Goal: Information Seeking & Learning: Learn about a topic

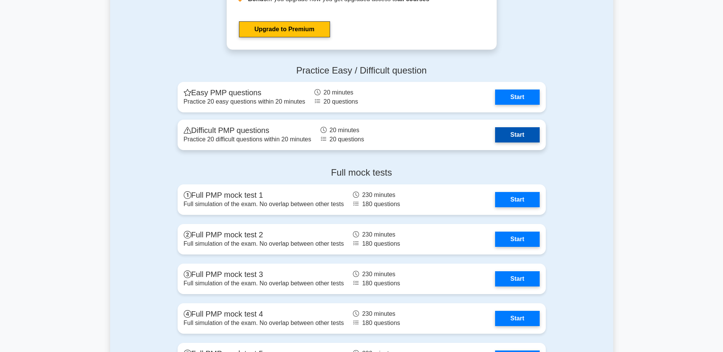
scroll to position [2095, 0]
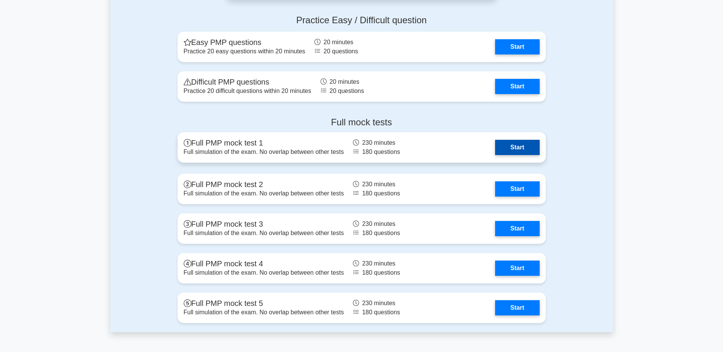
click at [512, 150] on link "Start" at bounding box center [517, 147] width 44 height 15
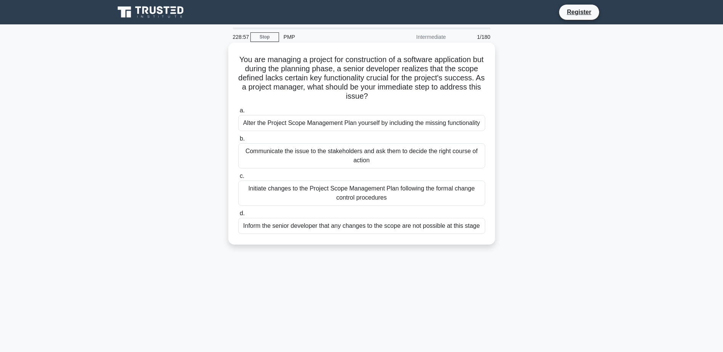
click at [432, 195] on div "Initiate changes to the Project Scope Management Plan following the formal chan…" at bounding box center [361, 193] width 247 height 25
click at [238, 179] on input "c. Initiate changes to the Project Scope Management Plan following the formal c…" at bounding box center [238, 176] width 0 height 5
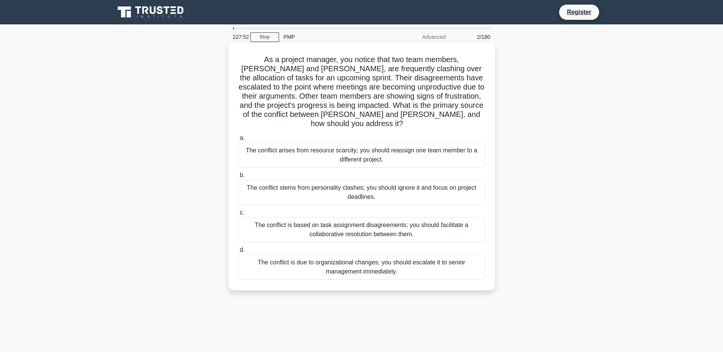
click at [420, 221] on div "The conflict is based on task assignment disagreements; you should facilitate a…" at bounding box center [361, 229] width 247 height 25
click at [238, 215] on input "c. The conflict is based on task assignment disagreements; you should facilitat…" at bounding box center [238, 212] width 0 height 5
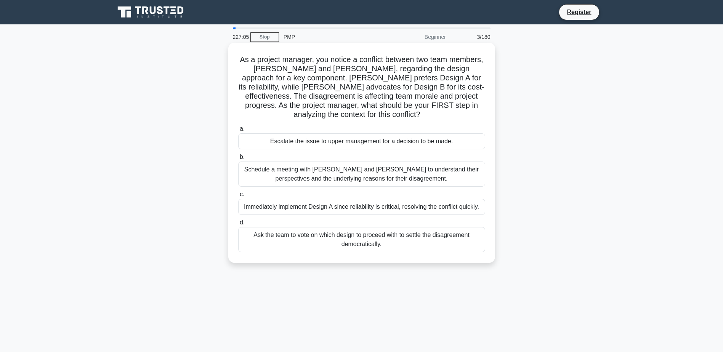
click at [334, 179] on div "Schedule a meeting with Sarah and John to understand their perspectives and the…" at bounding box center [361, 174] width 247 height 25
click at [238, 160] on input "b. Schedule a meeting with Sarah and John to understand their perspectives and …" at bounding box center [238, 157] width 0 height 5
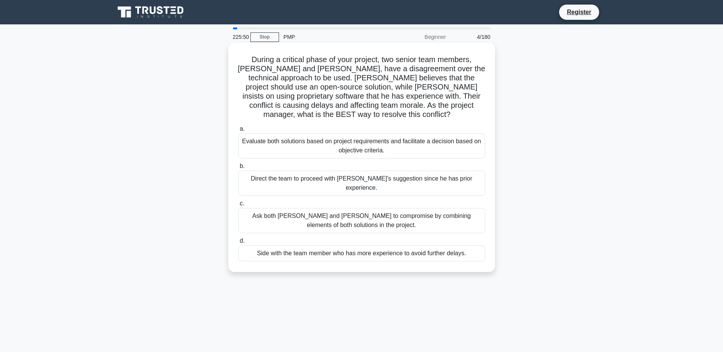
click at [388, 141] on div "Evaluate both solutions based on project requirements and facilitate a decision…" at bounding box center [361, 145] width 247 height 25
click at [238, 131] on input "a. Evaluate both solutions based on project requirements and facilitate a decis…" at bounding box center [238, 128] width 0 height 5
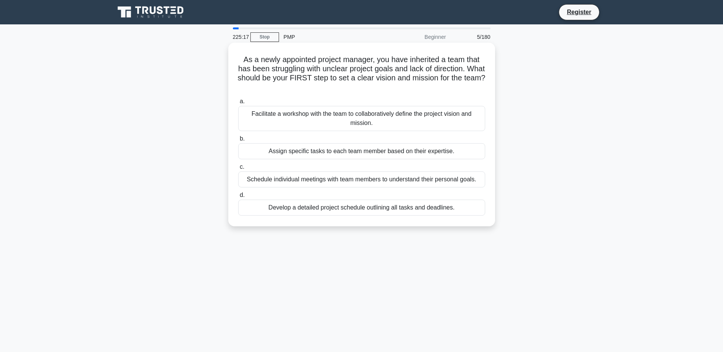
click at [388, 119] on div "Facilitate a workshop with the team to collaboratively define the project visio…" at bounding box center [361, 118] width 247 height 25
click at [238, 104] on input "a. Facilitate a workshop with the team to collaboratively define the project vi…" at bounding box center [238, 101] width 0 height 5
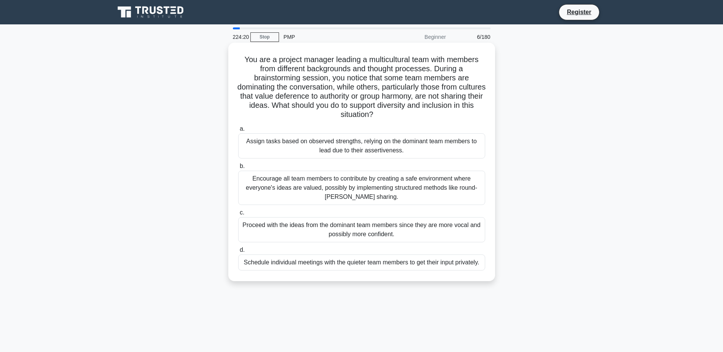
click at [407, 182] on div "Encourage all team members to contribute by creating a safe environment where e…" at bounding box center [361, 188] width 247 height 34
click at [238, 169] on input "b. Encourage all team members to contribute by creating a safe environment wher…" at bounding box center [238, 166] width 0 height 5
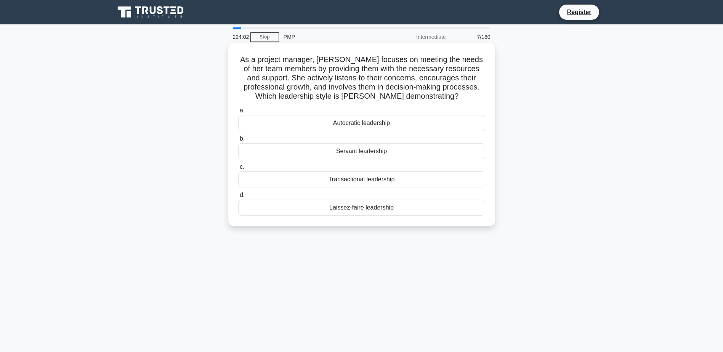
click at [404, 150] on div "Servant leadership" at bounding box center [361, 151] width 247 height 16
click at [238, 141] on input "b. Servant leadership" at bounding box center [238, 138] width 0 height 5
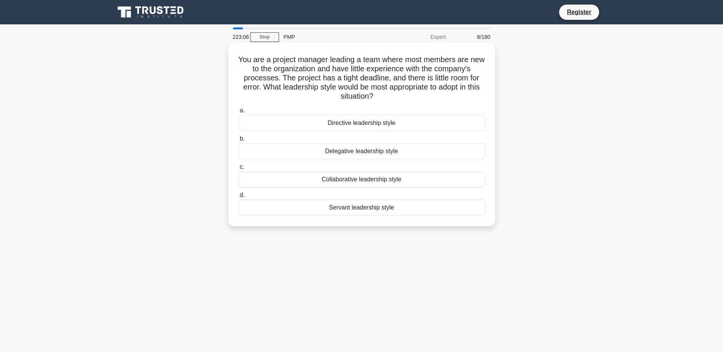
click at [370, 208] on div "Servant leadership style" at bounding box center [361, 208] width 247 height 16
click at [238, 198] on input "d. Servant leadership style" at bounding box center [238, 195] width 0 height 5
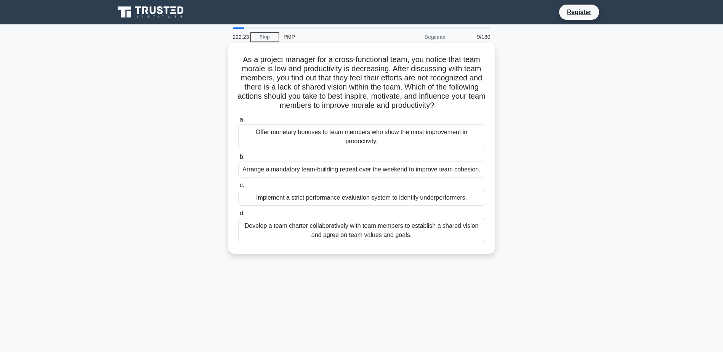
click at [386, 230] on div "Develop a team charter collaboratively with team members to establish a shared …" at bounding box center [361, 230] width 247 height 25
click at [238, 216] on input "d. Develop a team charter collaboratively with team members to establish a shar…" at bounding box center [238, 213] width 0 height 5
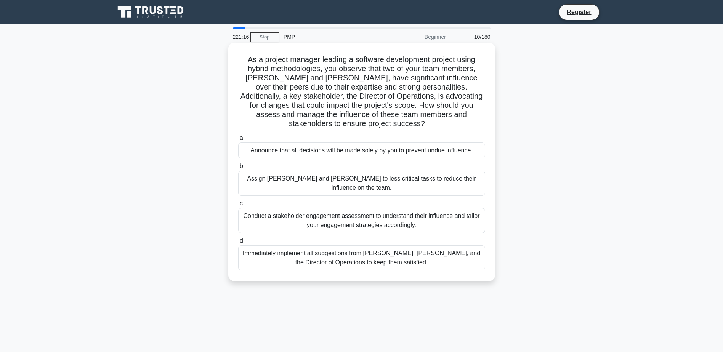
click at [408, 208] on div "Conduct a stakeholder engagement assessment to understand their influence and t…" at bounding box center [361, 220] width 247 height 25
click at [238, 206] on input "c. Conduct a stakeholder engagement assessment to understand their influence an…" at bounding box center [238, 203] width 0 height 5
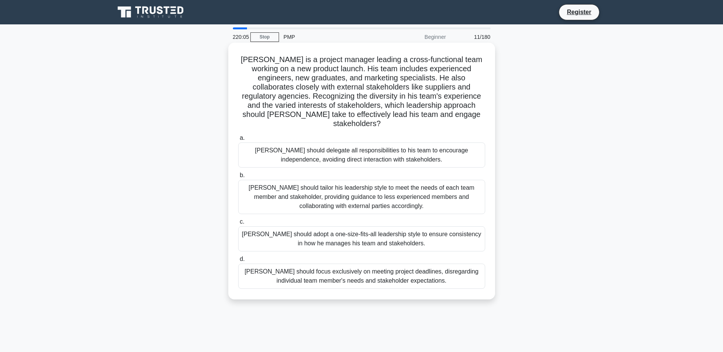
click at [406, 192] on div "John should tailor his leadership style to meet the needs of each team member a…" at bounding box center [361, 197] width 247 height 34
click at [238, 178] on input "b. John should tailor his leadership style to meet the needs of each team membe…" at bounding box center [238, 175] width 0 height 5
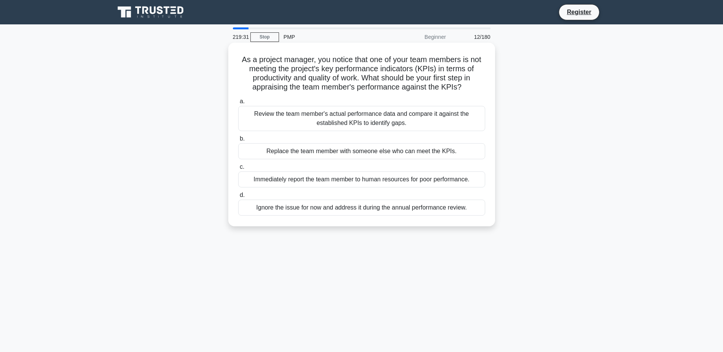
click at [402, 120] on div "Review the team member's actual performance data and compare it against the est…" at bounding box center [361, 118] width 247 height 25
click at [238, 104] on input "a. Review the team member's actual performance data and compare it against the …" at bounding box center [238, 101] width 0 height 5
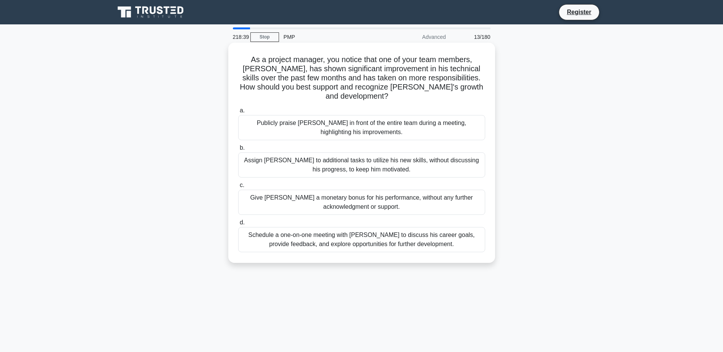
click at [409, 229] on div "Schedule a one-on-one meeting with Alex to discuss his career goals, provide fe…" at bounding box center [361, 239] width 247 height 25
click at [238, 225] on input "d. Schedule a one-on-one meeting with Alex to discuss his career goals, provide…" at bounding box center [238, 222] width 0 height 5
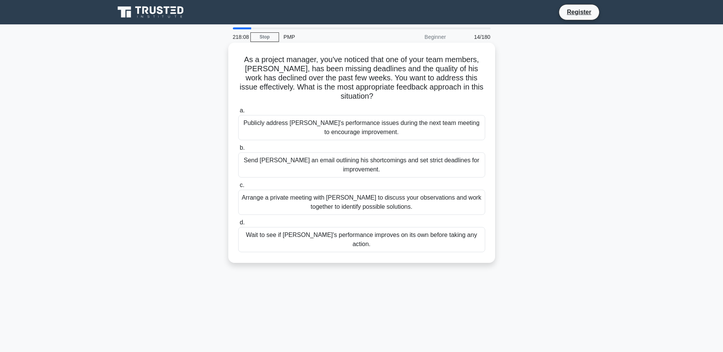
click at [391, 198] on div "Arrange a private meeting with Alex to discuss your observations and work toget…" at bounding box center [361, 202] width 247 height 25
click at [238, 188] on input "c. Arrange a private meeting with Alex to discuss your observations and work to…" at bounding box center [238, 185] width 0 height 5
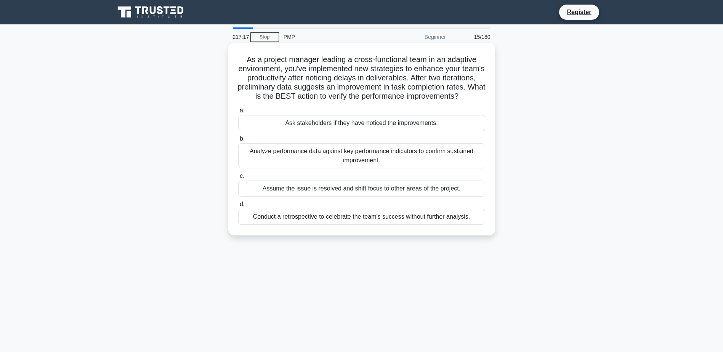
click at [379, 165] on div "Analyze performance data against key performance indicators to confirm sustaine…" at bounding box center [361, 155] width 247 height 25
click at [238, 141] on input "b. Analyze performance data against key performance indicators to confirm susta…" at bounding box center [238, 138] width 0 height 5
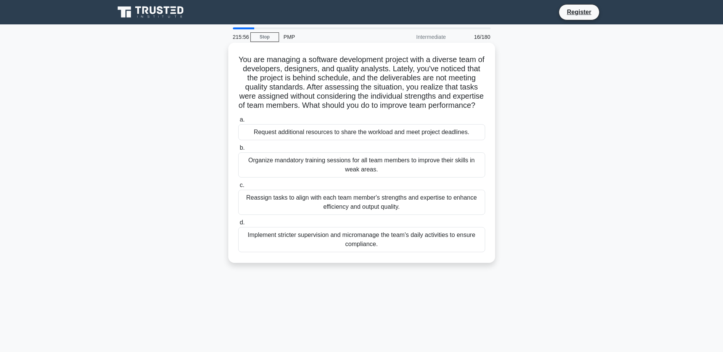
click at [392, 175] on div "Organize mandatory training sessions for all team members to improve their skil…" at bounding box center [361, 164] width 247 height 25
click at [238, 150] on input "b. Organize mandatory training sessions for all team members to improve their s…" at bounding box center [238, 148] width 0 height 5
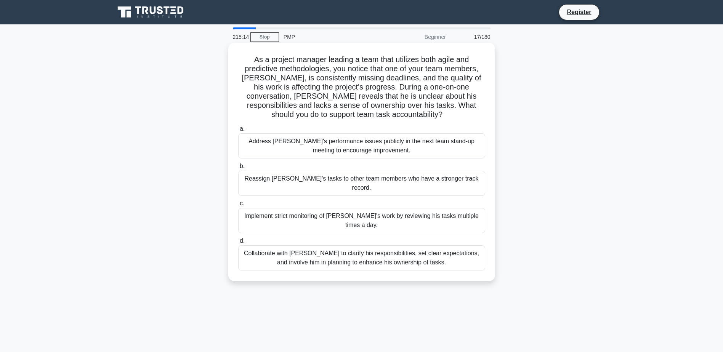
click at [366, 245] on div "Collaborate with Alex to clarify his responsibilities, set clear expectations, …" at bounding box center [361, 257] width 247 height 25
click at [238, 241] on input "d. Collaborate with Alex to clarify his responsibilities, set clear expectation…" at bounding box center [238, 240] width 0 height 5
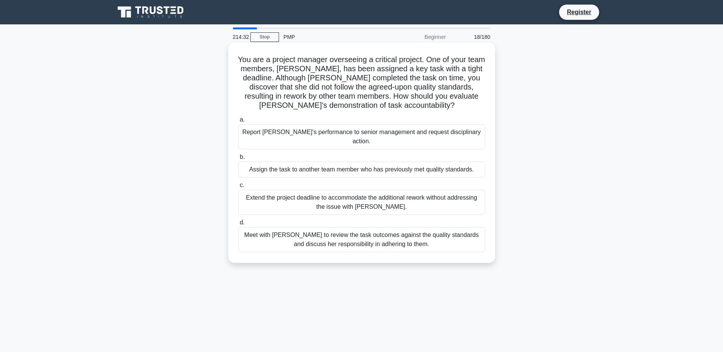
click at [365, 232] on div "Meet with Priya to review the task outcomes against the quality standards and d…" at bounding box center [361, 239] width 247 height 25
click at [238, 225] on input "d. Meet with Priya to review the task outcomes against the quality standards an…" at bounding box center [238, 222] width 0 height 5
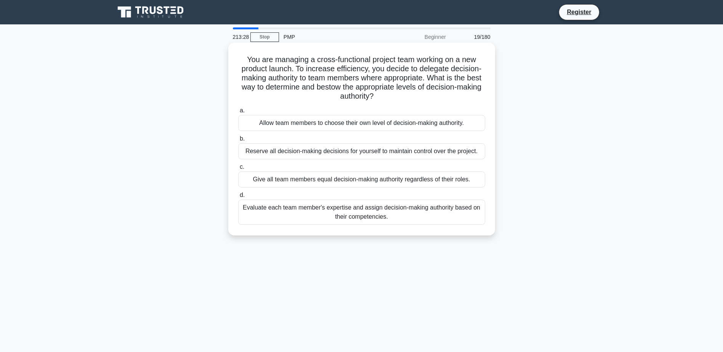
click at [352, 210] on div "Evaluate each team member's expertise and assign decision-making authority base…" at bounding box center [361, 212] width 247 height 25
click at [238, 198] on input "d. Evaluate each team member's expertise and assign decision-making authority b…" at bounding box center [238, 195] width 0 height 5
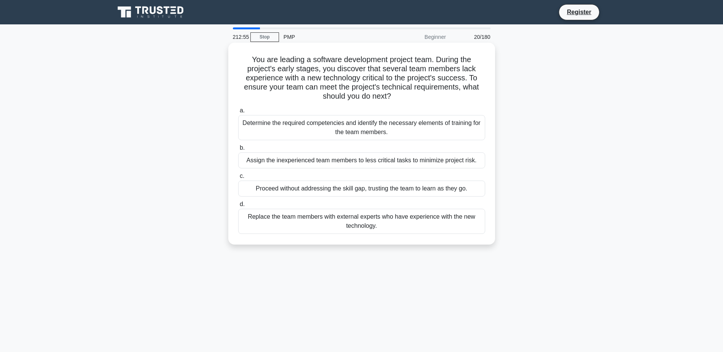
click at [358, 125] on div "Determine the required competencies and identify the necessary elements of trai…" at bounding box center [361, 127] width 247 height 25
click at [238, 113] on input "a. Determine the required competencies and identify the necessary elements of t…" at bounding box center [238, 110] width 0 height 5
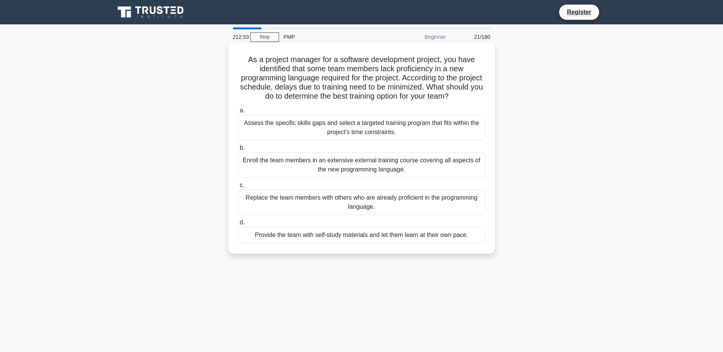
click at [368, 124] on div "Assess the specific skills gaps and select a targeted training program that fit…" at bounding box center [361, 127] width 247 height 25
click at [238, 113] on input "a. Assess the specific skills gaps and select a targeted training program that …" at bounding box center [238, 110] width 0 height 5
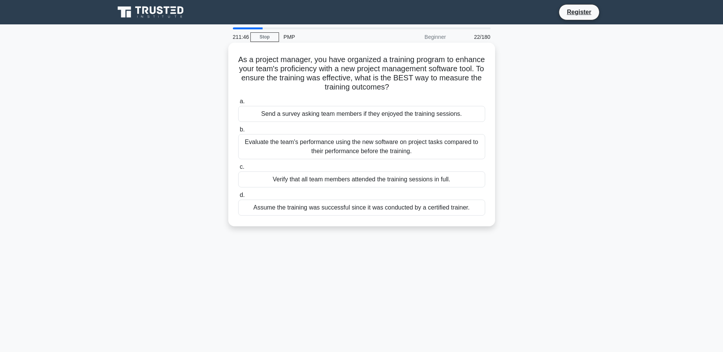
click at [385, 144] on div "Evaluate the team's performance using the new software on project tasks compare…" at bounding box center [361, 146] width 247 height 25
click at [238, 132] on input "b. Evaluate the team's performance using the new software on project tasks comp…" at bounding box center [238, 129] width 0 height 5
click at [371, 147] on div "Assess each team member's and stakeholder's abilities and expertise relevant to…" at bounding box center [361, 146] width 247 height 25
click at [238, 132] on input "b. Assess each team member's and stakeholder's abilities and expertise relevant…" at bounding box center [238, 129] width 0 height 5
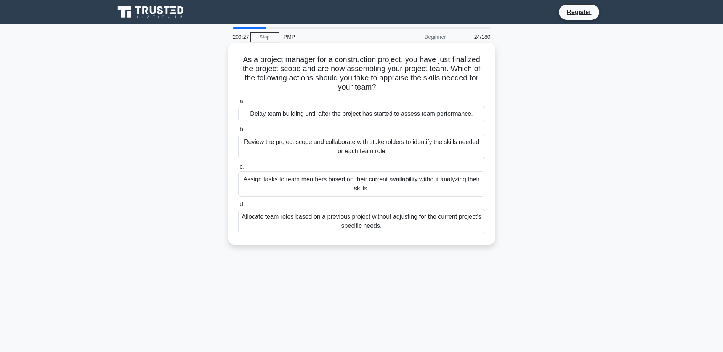
click at [407, 146] on div "Review the project scope and collaborate with stakeholders to identify the skil…" at bounding box center [361, 146] width 247 height 25
click at [238, 132] on input "b. Review the project scope and collaborate with stakeholders to identify the s…" at bounding box center [238, 129] width 0 height 5
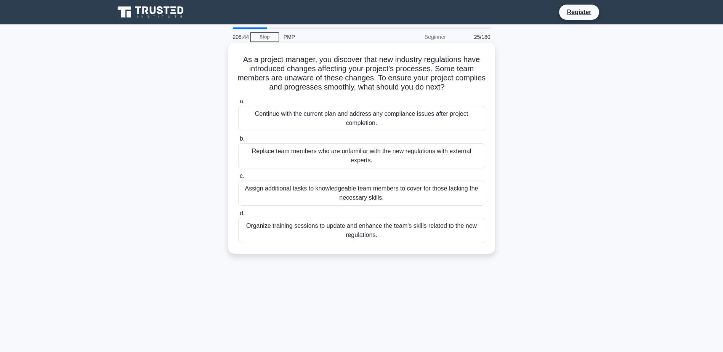
click at [400, 226] on div "Organize training sessions to update and enhance the team's skills related to t…" at bounding box center [361, 230] width 247 height 25
click at [238, 216] on input "d. Organize training sessions to update and enhance the team's skills related t…" at bounding box center [238, 213] width 0 height 5
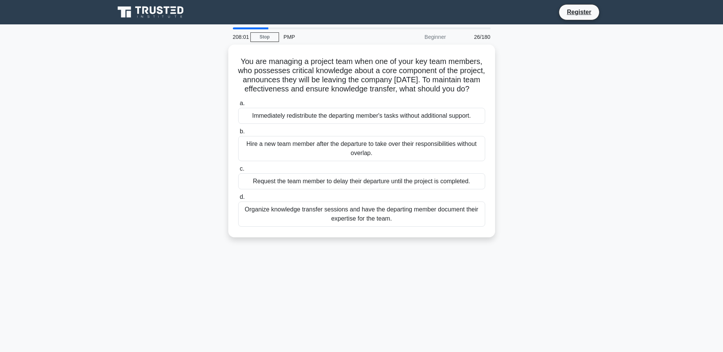
click at [400, 226] on div "Organize knowledge transfer sessions and have the departing member document the…" at bounding box center [361, 213] width 247 height 25
click at [238, 200] on input "d. Organize knowledge transfer sessions and have the departing member document …" at bounding box center [238, 197] width 0 height 5
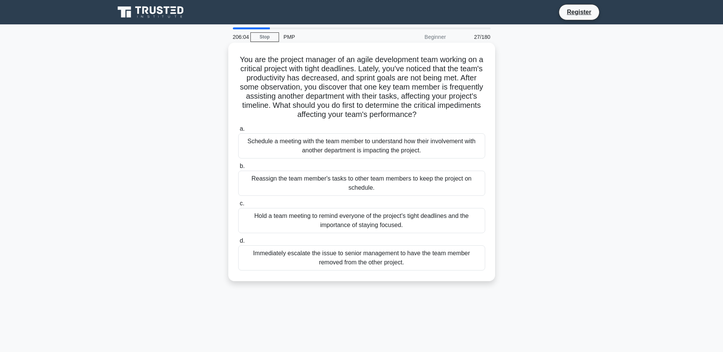
click at [386, 225] on div "Hold a team meeting to remind everyone of the project's tight deadlines and the…" at bounding box center [361, 220] width 247 height 25
click at [238, 206] on input "c. Hold a team meeting to remind everyone of the project's tight deadlines and …" at bounding box center [238, 203] width 0 height 5
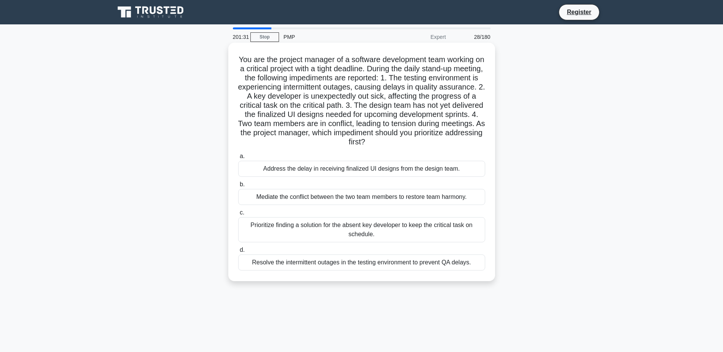
click at [380, 231] on div "Prioritize finding a solution for the absent key developer to keep the critical…" at bounding box center [361, 229] width 247 height 25
click at [238, 215] on input "c. Prioritize finding a solution for the absent key developer to keep the criti…" at bounding box center [238, 212] width 0 height 5
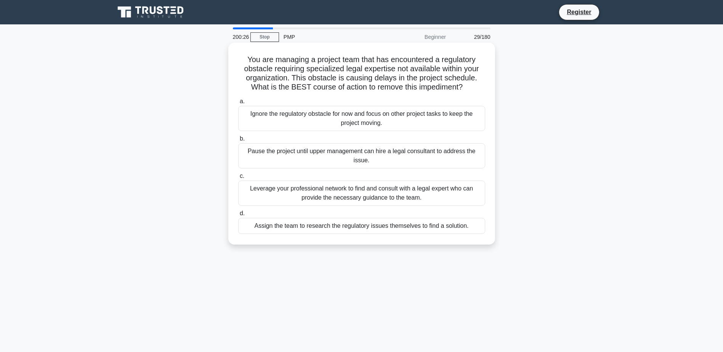
click at [395, 195] on div "Leverage your professional network to find and consult with a legal expert who …" at bounding box center [361, 193] width 247 height 25
click at [238, 179] on input "c. Leverage your professional network to find and consult with a legal expert w…" at bounding box center [238, 176] width 0 height 5
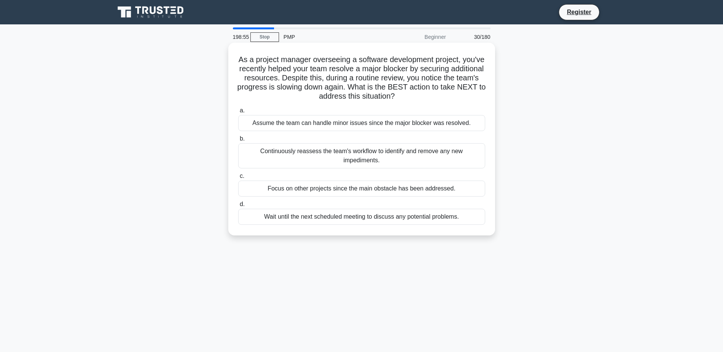
click at [385, 157] on div "Continuously reassess the team's workflow to identify and remove any new impedi…" at bounding box center [361, 155] width 247 height 25
click at [238, 141] on input "b. Continuously reassess the team's workflow to identify and remove any new imp…" at bounding box center [238, 138] width 0 height 5
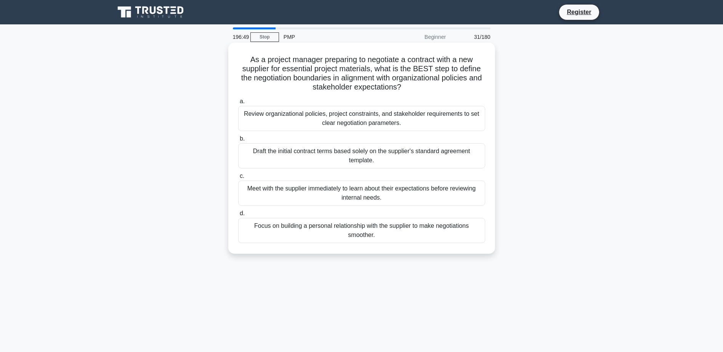
click at [338, 113] on div "Review organizational policies, project constraints, and stakeholder requiremen…" at bounding box center [361, 118] width 247 height 25
click at [238, 104] on input "a. Review organizational policies, project constraints, and stakeholder require…" at bounding box center [238, 101] width 0 height 5
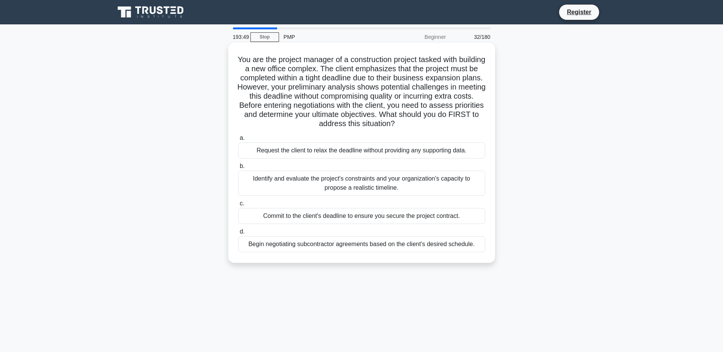
click at [409, 176] on div "Identify and evaluate the project's constraints and your organization's capacit…" at bounding box center [361, 183] width 247 height 25
click at [238, 169] on input "b. Identify and evaluate the project's constraints and your organization's capa…" at bounding box center [238, 166] width 0 height 5
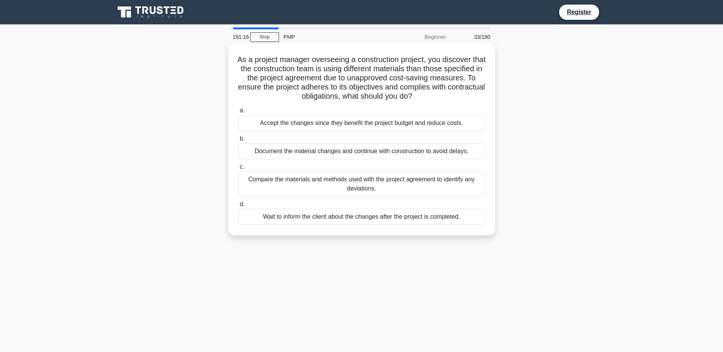
click at [410, 184] on div "Compare the materials and methods used with the project agreement to identify a…" at bounding box center [361, 183] width 247 height 25
click at [238, 170] on input "c. Compare the materials and methods used with the project agreement to identif…" at bounding box center [238, 167] width 0 height 5
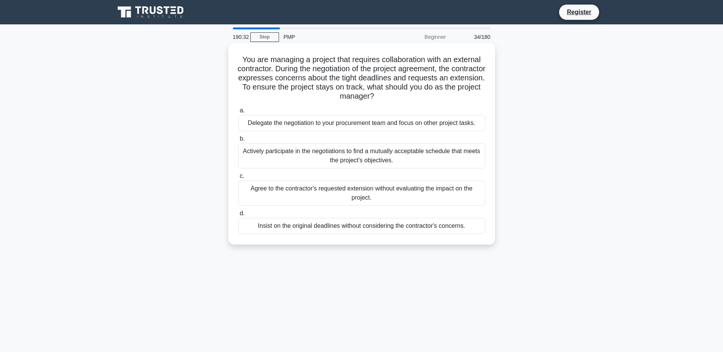
click at [398, 151] on div "Actively participate in the negotiations to find a mutually acceptable schedule…" at bounding box center [361, 155] width 247 height 25
click at [238, 141] on input "b. Actively participate in the negotiations to find a mutually acceptable sched…" at bounding box center [238, 138] width 0 height 5
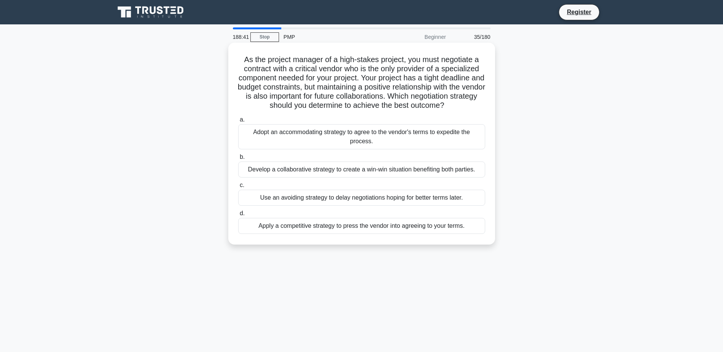
click at [350, 167] on div "Develop a collaborative strategy to create a win-win situation benefiting both …" at bounding box center [361, 170] width 247 height 16
click at [238, 160] on input "b. Develop a collaborative strategy to create a win-win situation benefiting bo…" at bounding box center [238, 157] width 0 height 5
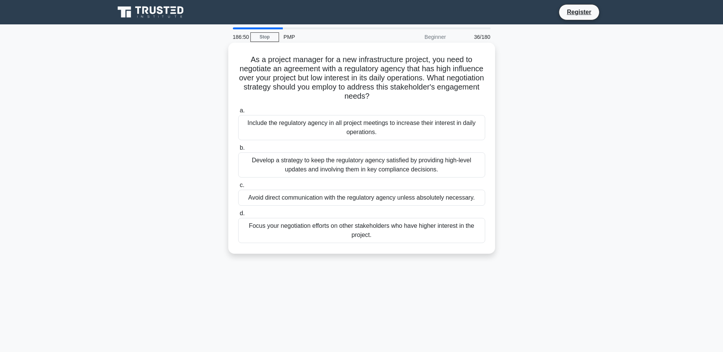
click at [417, 167] on div "Develop a strategy to keep the regulatory agency satisfied by providing high-le…" at bounding box center [361, 164] width 247 height 25
click at [238, 150] on input "b. Develop a strategy to keep the regulatory agency satisfied by providing high…" at bounding box center [238, 148] width 0 height 5
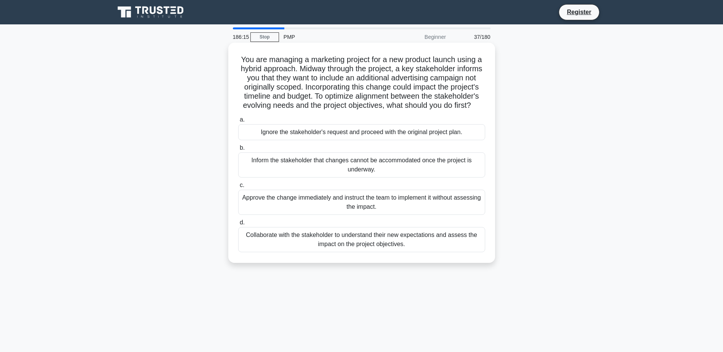
click at [379, 252] on div "Collaborate with the stakeholder to understand their new expectations and asses…" at bounding box center [361, 239] width 247 height 25
click at [238, 225] on input "d. Collaborate with the stakeholder to understand their new expectations and as…" at bounding box center [238, 222] width 0 height 5
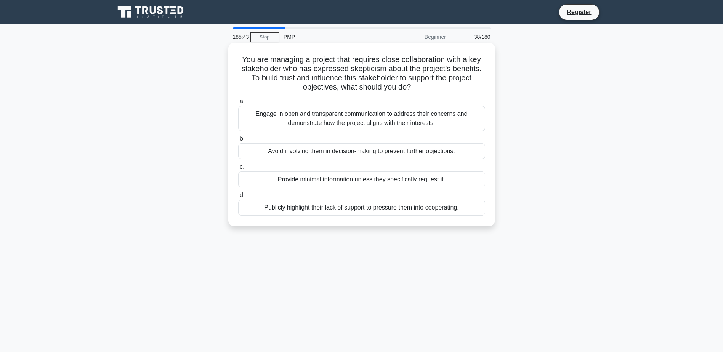
click at [338, 122] on div "Engage in open and transparent communication to address their concerns and demo…" at bounding box center [361, 118] width 247 height 25
click at [238, 104] on input "a. Engage in open and transparent communication to address their concerns and d…" at bounding box center [238, 101] width 0 height 5
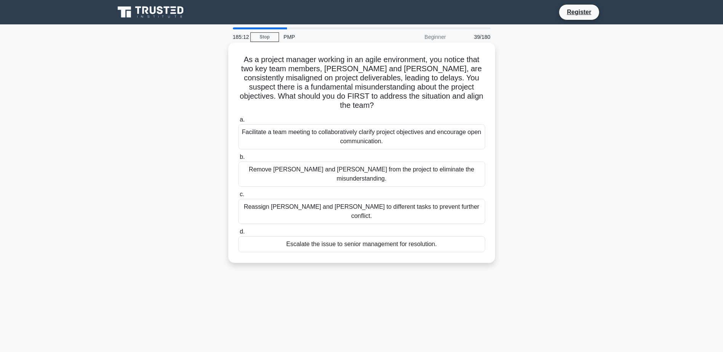
click at [328, 129] on div "Facilitate a team meeting to collaboratively clarify project objectives and enc…" at bounding box center [361, 136] width 247 height 25
click at [238, 122] on input "a. Facilitate a team meeting to collaboratively clarify project objectives and …" at bounding box center [238, 119] width 0 height 5
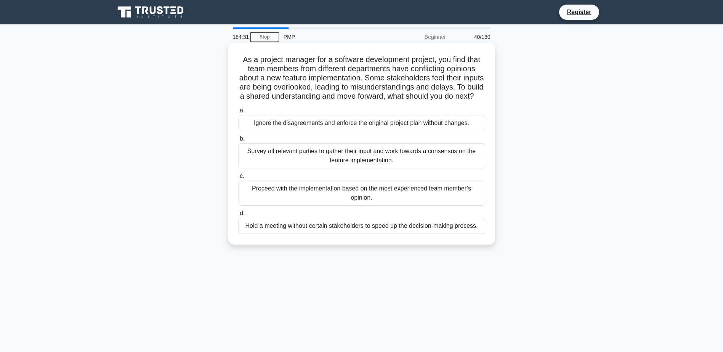
click at [339, 168] on div "Survey all relevant parties to gather their input and work towards a consensus …" at bounding box center [361, 155] width 247 height 25
click at [238, 141] on input "b. Survey all relevant parties to gather their input and work towards a consens…" at bounding box center [238, 138] width 0 height 5
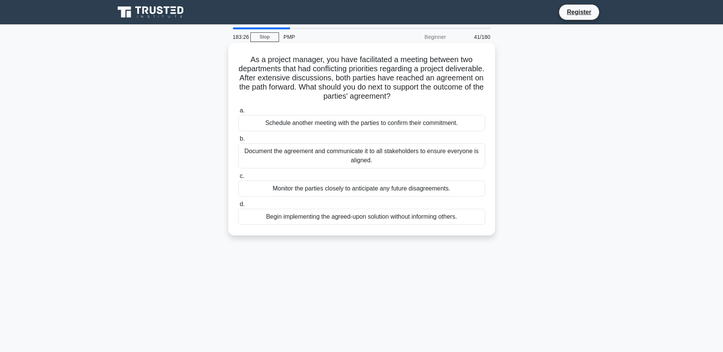
click at [350, 154] on div "Document the agreement and communicate it to all stakeholders to ensure everyon…" at bounding box center [361, 155] width 247 height 25
click at [238, 141] on input "b. Document the agreement and communicate it to all stakeholders to ensure ever…" at bounding box center [238, 138] width 0 height 5
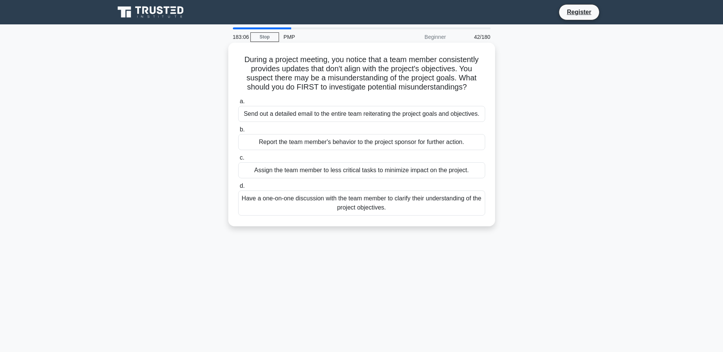
click at [382, 198] on div "Have a one-on-one discussion with the team member to clarify their understandin…" at bounding box center [361, 202] width 247 height 25
click at [238, 189] on input "d. Have a one-on-one discussion with the team member to clarify their understan…" at bounding box center [238, 186] width 0 height 5
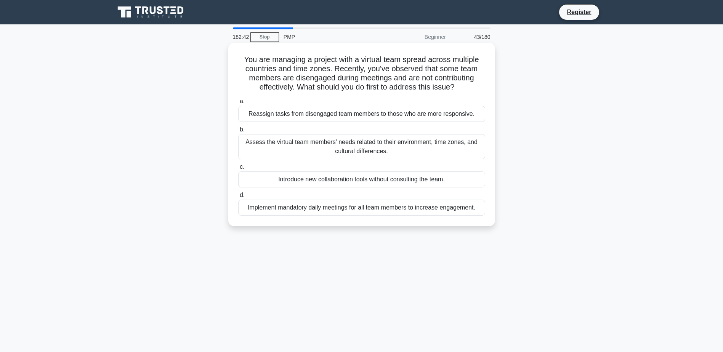
click at [372, 145] on div "Assess the virtual team members' needs related to their environment, time zones…" at bounding box center [361, 146] width 247 height 25
click at [238, 132] on input "b. Assess the virtual team members' needs related to their environment, time zo…" at bounding box center [238, 129] width 0 height 5
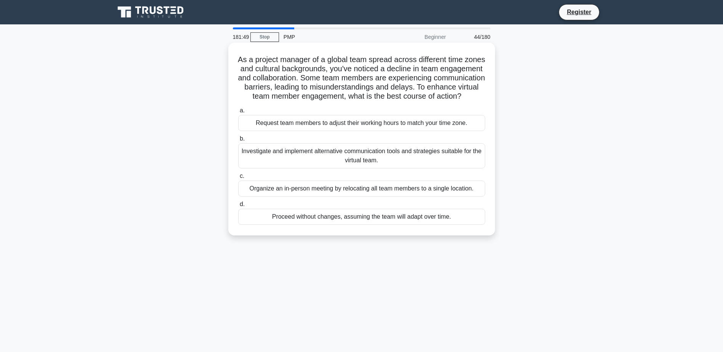
click at [371, 168] on div "Investigate and implement alternative communication tools and strategies suitab…" at bounding box center [361, 155] width 247 height 25
click at [238, 141] on input "b. Investigate and implement alternative communication tools and strategies sui…" at bounding box center [238, 138] width 0 height 5
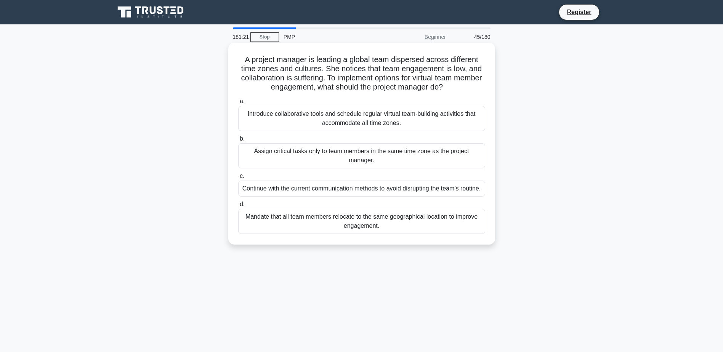
click at [369, 119] on div "Introduce collaborative tools and schedule regular virtual team-building activi…" at bounding box center [361, 118] width 247 height 25
click at [238, 104] on input "a. Introduce collaborative tools and schedule regular virtual team-building act…" at bounding box center [238, 101] width 0 height 5
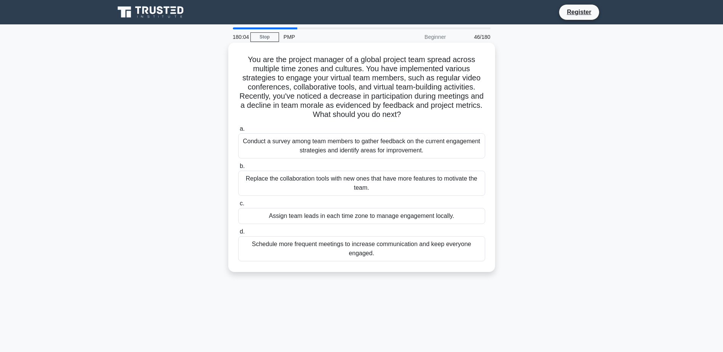
click at [362, 144] on div "Conduct a survey among team members to gather feedback on the current engagemen…" at bounding box center [361, 145] width 247 height 25
click at [238, 131] on input "a. Conduct a survey among team members to gather feedback on the current engage…" at bounding box center [238, 128] width 0 height 5
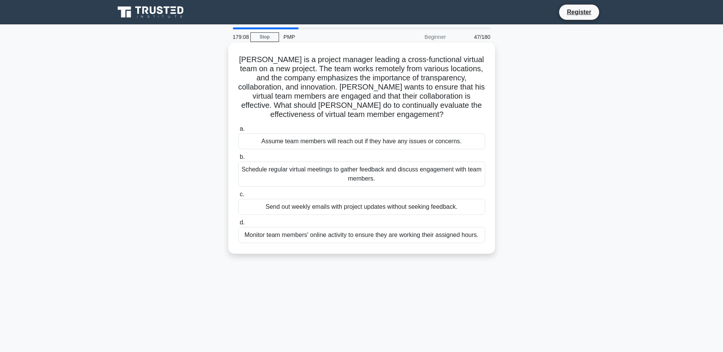
click at [383, 170] on div "Schedule regular virtual meetings to gather feedback and discuss engagement wit…" at bounding box center [361, 174] width 247 height 25
click at [238, 160] on input "b. Schedule regular virtual meetings to gather feedback and discuss engagement …" at bounding box center [238, 157] width 0 height 5
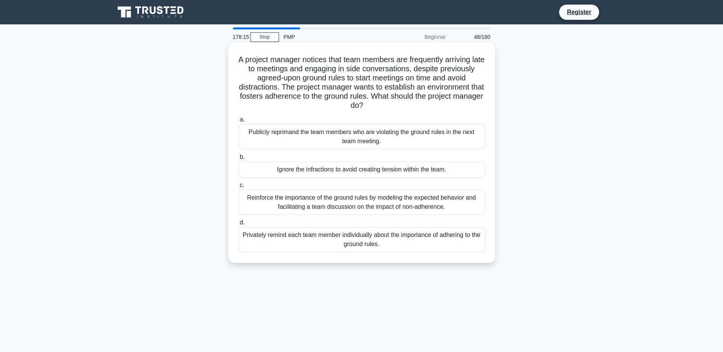
click at [376, 204] on div "Reinforce the importance of the ground rules by modeling the expected behavior …" at bounding box center [361, 202] width 247 height 25
click at [238, 188] on input "c. Reinforce the importance of the ground rules by modeling the expected behavi…" at bounding box center [238, 185] width 0 height 5
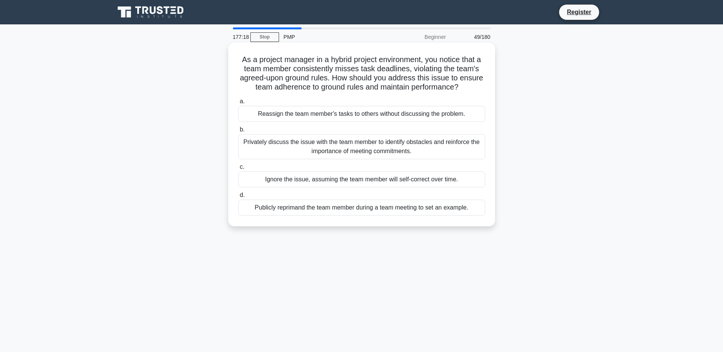
click at [356, 152] on div "Privately discuss the issue with the team member to identify obstacles and rein…" at bounding box center [361, 146] width 247 height 25
click at [238, 132] on input "b. Privately discuss the issue with the team member to identify obstacles and r…" at bounding box center [238, 129] width 0 height 5
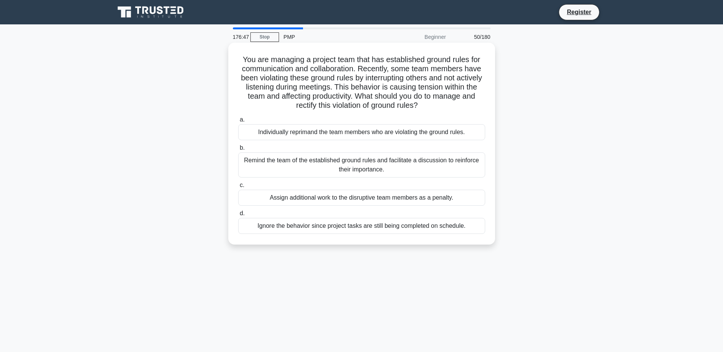
click at [387, 162] on div "Remind the team of the established ground rules and facilitate a discussion to …" at bounding box center [361, 164] width 247 height 25
click at [238, 150] on input "b. Remind the team of the established ground rules and facilitate a discussion …" at bounding box center [238, 148] width 0 height 5
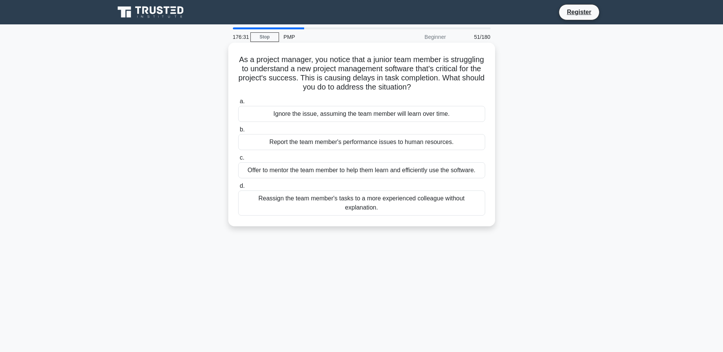
click at [388, 169] on div "Offer to mentor the team member to help them learn and efficiently use the soft…" at bounding box center [361, 170] width 247 height 16
click at [238, 160] on input "c. Offer to mentor the team member to help them learn and efficiently use the s…" at bounding box center [238, 157] width 0 height 5
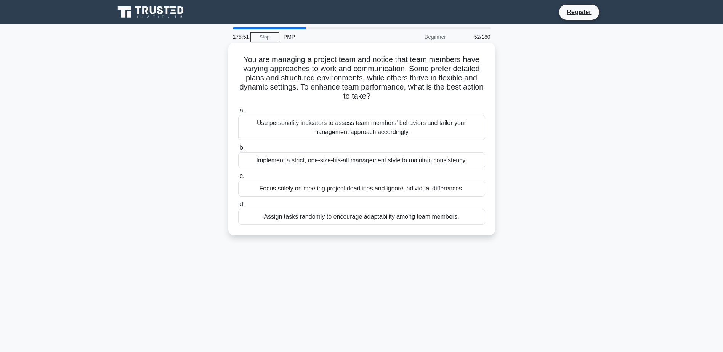
click at [395, 133] on div "Use personality indicators to assess team members' behaviors and tailor your ma…" at bounding box center [361, 127] width 247 height 25
click at [238, 113] on input "a. Use personality indicators to assess team members' behaviors and tailor your…" at bounding box center [238, 110] width 0 height 5
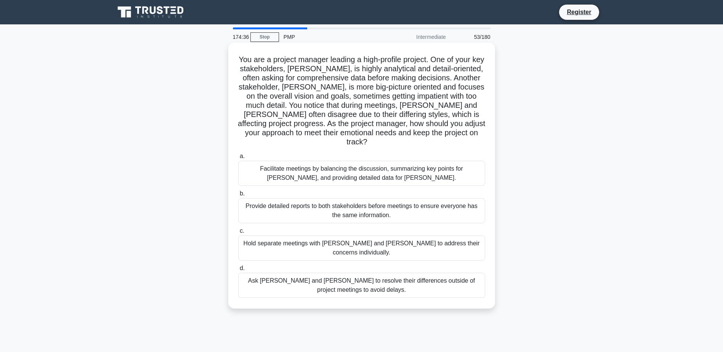
click at [362, 165] on div "Facilitate meetings by balancing the discussion, summarizing key points for Joh…" at bounding box center [361, 173] width 247 height 25
click at [238, 159] on input "a. Facilitate meetings by balancing the discussion, summarizing key points for …" at bounding box center [238, 156] width 0 height 5
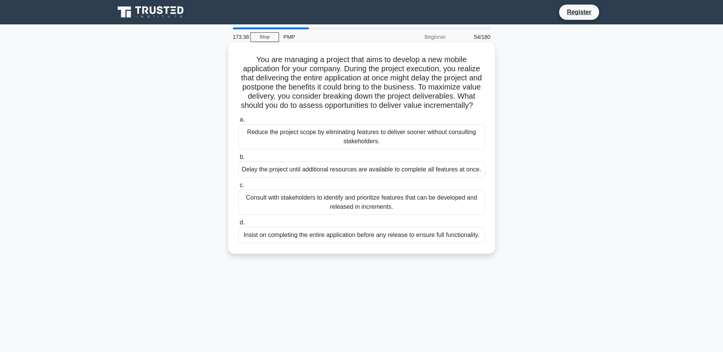
click at [430, 206] on div "Consult with stakeholders to identify and prioritize features that can be devel…" at bounding box center [361, 202] width 247 height 25
click at [238, 188] on input "c. Consult with stakeholders to identify and prioritize features that can be de…" at bounding box center [238, 185] width 0 height 5
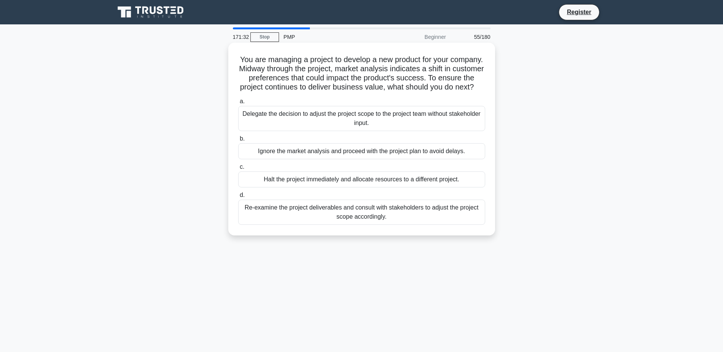
click at [376, 222] on div "Re-examine the project deliverables and consult with stakeholders to adjust the…" at bounding box center [361, 212] width 247 height 25
click at [238, 198] on input "d. Re-examine the project deliverables and consult with stakeholders to adjust …" at bounding box center [238, 195] width 0 height 5
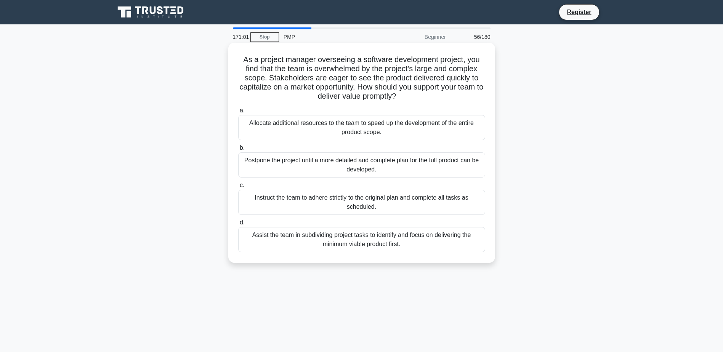
click at [390, 243] on div "Assist the team in subdividing project tasks to identify and focus on deliverin…" at bounding box center [361, 239] width 247 height 25
click at [238, 225] on input "d. Assist the team in subdividing project tasks to identify and focus on delive…" at bounding box center [238, 222] width 0 height 5
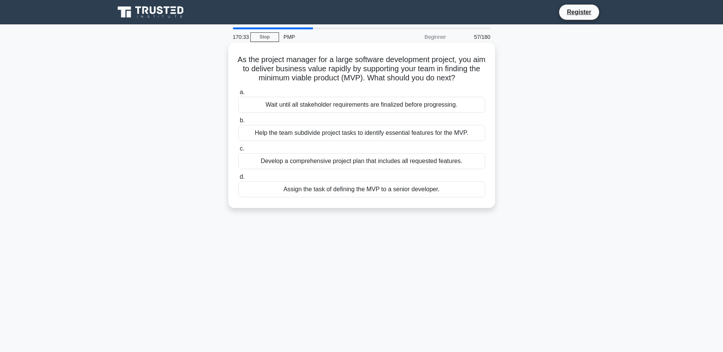
click at [426, 141] on div "Help the team subdivide project tasks to identify essential features for the MV…" at bounding box center [361, 133] width 247 height 16
click at [238, 123] on input "b. Help the team subdivide project tasks to identify essential features for the…" at bounding box center [238, 120] width 0 height 5
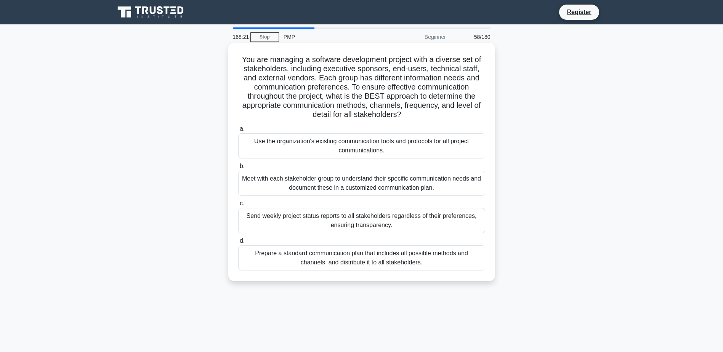
click at [404, 257] on div "Prepare a standard communication plan that includes all possible methods and ch…" at bounding box center [361, 257] width 247 height 25
click at [238, 243] on input "d. Prepare a standard communication plan that includes all possible methods and…" at bounding box center [238, 240] width 0 height 5
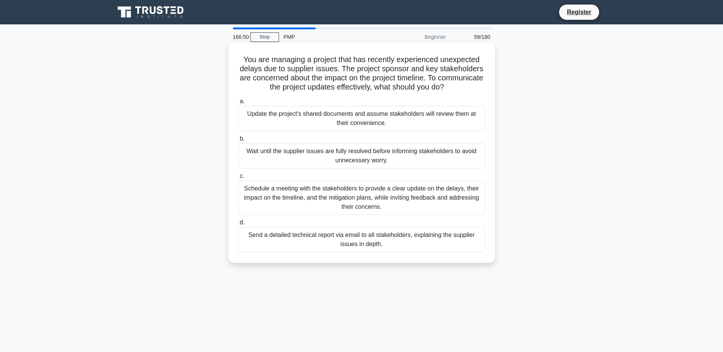
click at [373, 195] on div "Schedule a meeting with the stakeholders to provide a clear update on the delay…" at bounding box center [361, 198] width 247 height 34
click at [238, 179] on input "c. Schedule a meeting with the stakeholders to provide a clear update on the de…" at bounding box center [238, 176] width 0 height 5
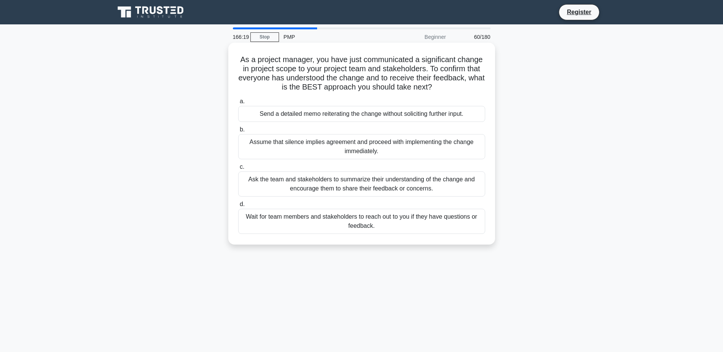
click at [362, 190] on div "Ask the team and stakeholders to summarize their understanding of the change an…" at bounding box center [361, 183] width 247 height 25
click at [238, 170] on input "c. Ask the team and stakeholders to summarize their understanding of the change…" at bounding box center [238, 167] width 0 height 5
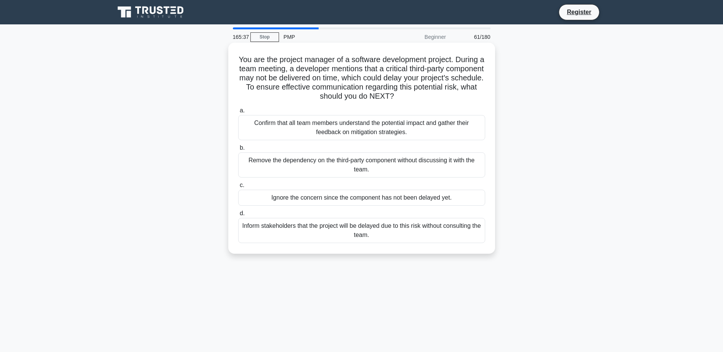
click at [371, 126] on div "Confirm that all team members understand the potential impact and gather their …" at bounding box center [361, 127] width 247 height 25
click at [238, 113] on input "a. Confirm that all team members understand the potential impact and gather the…" at bounding box center [238, 110] width 0 height 5
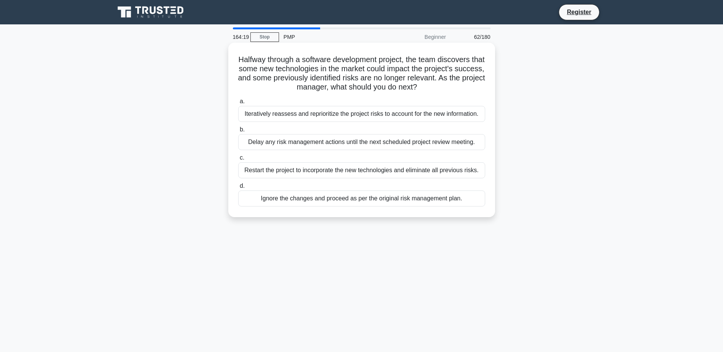
click at [389, 111] on div "Iteratively reassess and reprioritize the project risks to account for the new …" at bounding box center [361, 114] width 247 height 16
click at [238, 104] on input "a. Iteratively reassess and reprioritize the project risks to account for the n…" at bounding box center [238, 101] width 0 height 5
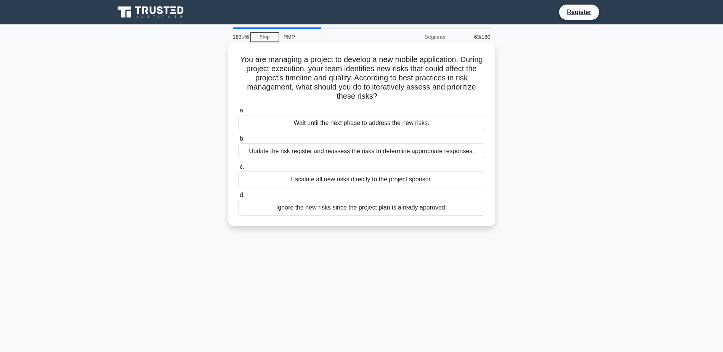
click at [389, 154] on div "Update the risk register and reassess the risks to determine appropriate respon…" at bounding box center [361, 151] width 247 height 16
click at [238, 141] on input "b. Update the risk register and reassess the risks to determine appropriate res…" at bounding box center [238, 138] width 0 height 5
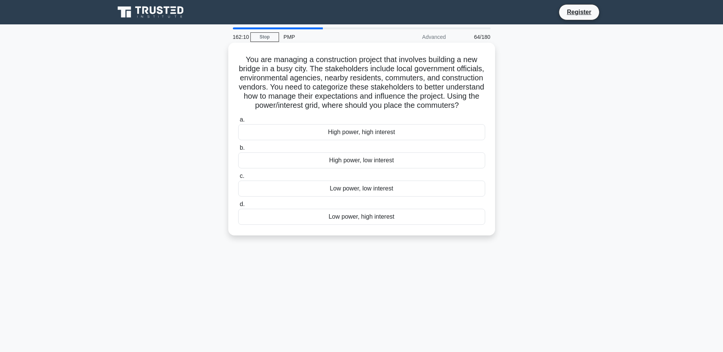
click at [367, 225] on div "Low power, high interest" at bounding box center [361, 217] width 247 height 16
click at [238, 207] on input "d. Low power, high interest" at bounding box center [238, 204] width 0 height 5
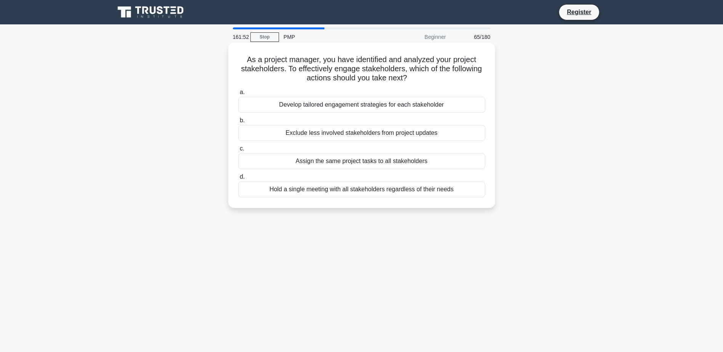
click at [362, 103] on div "Develop tailored engagement strategies for each stakeholder" at bounding box center [361, 105] width 247 height 16
click at [238, 95] on input "a. Develop tailored engagement strategies for each stakeholder" at bounding box center [238, 92] width 0 height 5
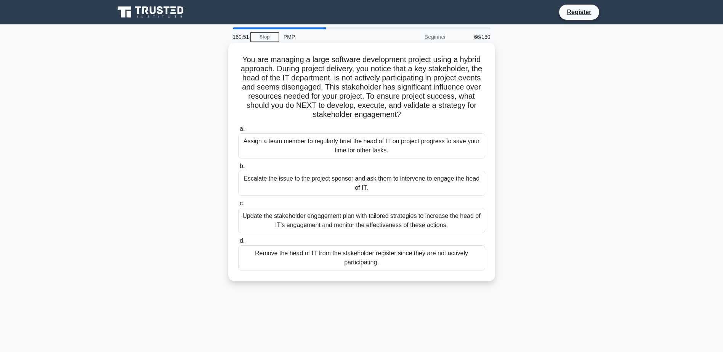
click at [333, 223] on div "Update the stakeholder engagement plan with tailored strategies to increase the…" at bounding box center [361, 220] width 247 height 25
click at [238, 206] on input "c. Update the stakeholder engagement plan with tailored strategies to increase …" at bounding box center [238, 203] width 0 height 5
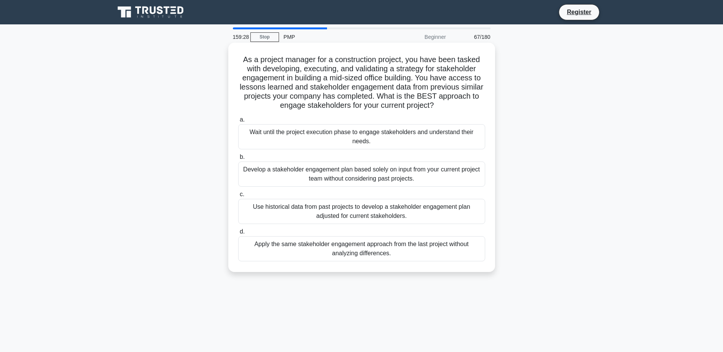
click at [339, 217] on div "Use historical data from past projects to develop a stakeholder engagement plan…" at bounding box center [361, 211] width 247 height 25
click at [238, 197] on input "c. Use historical data from past projects to develop a stakeholder engagement p…" at bounding box center [238, 194] width 0 height 5
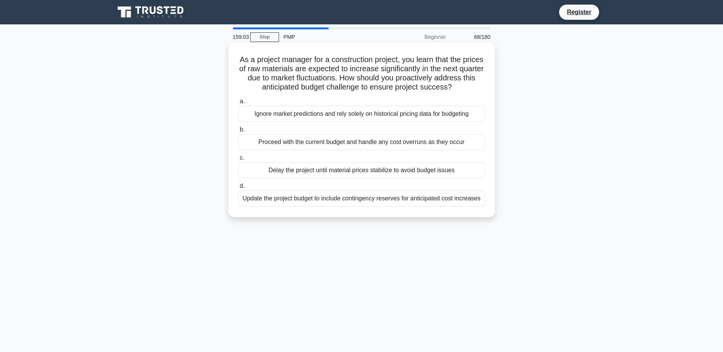
click at [336, 199] on div "Update the project budget to include contingency reserves for anticipated cost …" at bounding box center [361, 198] width 247 height 16
click at [238, 189] on input "d. Update the project budget to include contingency reserves for anticipated co…" at bounding box center [238, 186] width 0 height 5
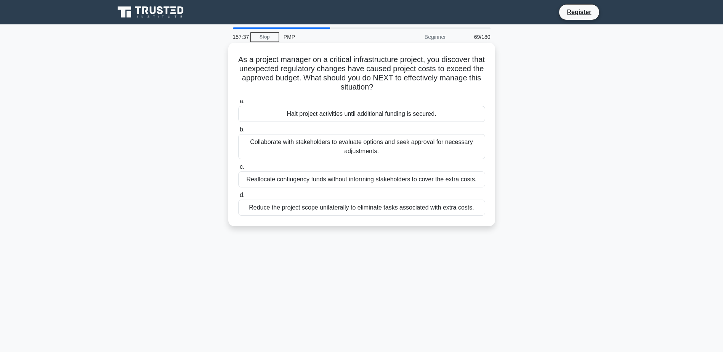
click at [421, 142] on div "Collaborate with stakeholders to evaluate options and seek approval for necessa…" at bounding box center [361, 146] width 247 height 25
click at [238, 132] on input "b. Collaborate with stakeholders to evaluate options and seek approval for nece…" at bounding box center [238, 129] width 0 height 5
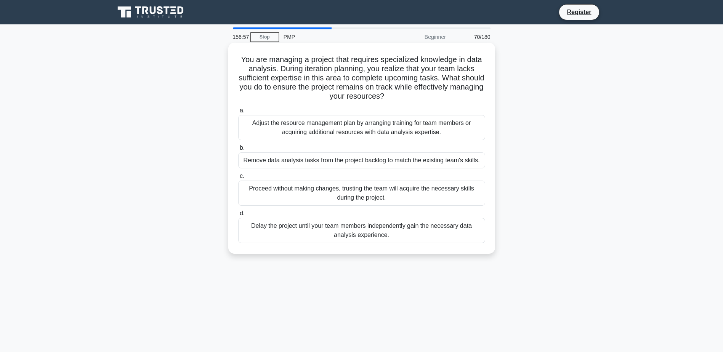
click at [419, 130] on div "Adjust the resource management plan by arranging training for team members or a…" at bounding box center [361, 127] width 247 height 25
click at [238, 113] on input "a. Adjust the resource management plan by arranging training for team members o…" at bounding box center [238, 110] width 0 height 5
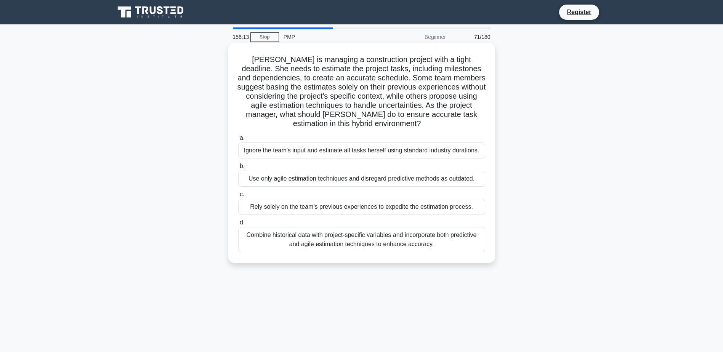
click at [393, 241] on div "Combine historical data with project-specific variables and incorporate both pr…" at bounding box center [361, 239] width 247 height 25
click at [238, 225] on input "d. Combine historical data with project-specific variables and incorporate both…" at bounding box center [238, 222] width 0 height 5
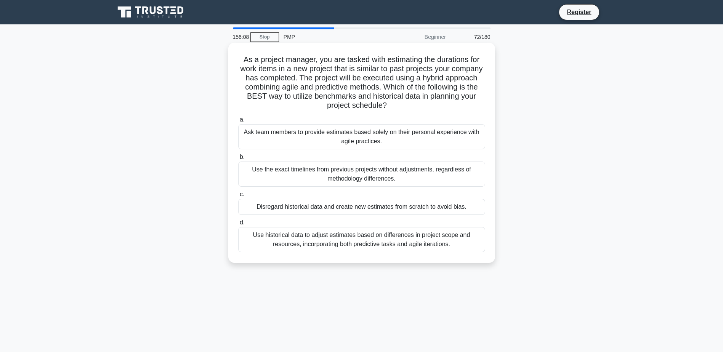
click at [350, 241] on div "Use historical data to adjust estimates based on differences in project scope a…" at bounding box center [361, 239] width 247 height 25
click at [238, 225] on input "d. Use historical data to adjust estimates based on differences in project scop…" at bounding box center [238, 222] width 0 height 5
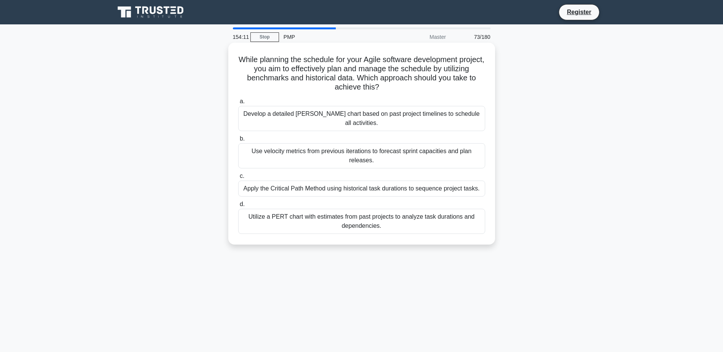
click at [386, 145] on div "Use velocity metrics from previous iterations to forecast sprint capacities and…" at bounding box center [361, 155] width 247 height 25
drag, startPoint x: 386, startPoint y: 145, endPoint x: 363, endPoint y: 150, distance: 24.1
click at [363, 150] on div "Use velocity metrics from previous iterations to forecast sprint capacities and…" at bounding box center [361, 155] width 247 height 25
click at [238, 141] on input "b. Use velocity metrics from previous iterations to forecast sprint capacities …" at bounding box center [238, 138] width 0 height 5
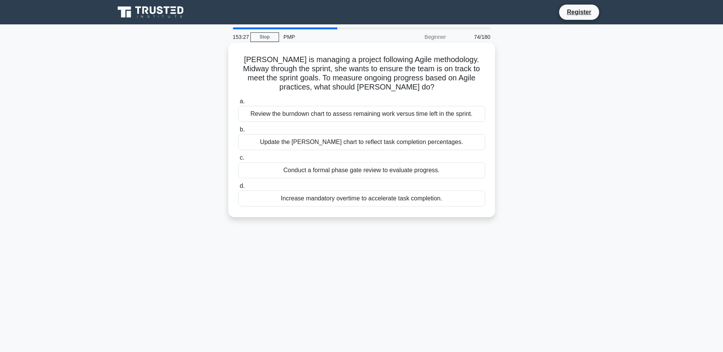
click at [365, 119] on div "Review the burndown chart to assess remaining work versus time left in the spri…" at bounding box center [361, 114] width 247 height 16
click at [238, 104] on input "a. Review the burndown chart to assess remaining work versus time left in the s…" at bounding box center [238, 101] width 0 height 5
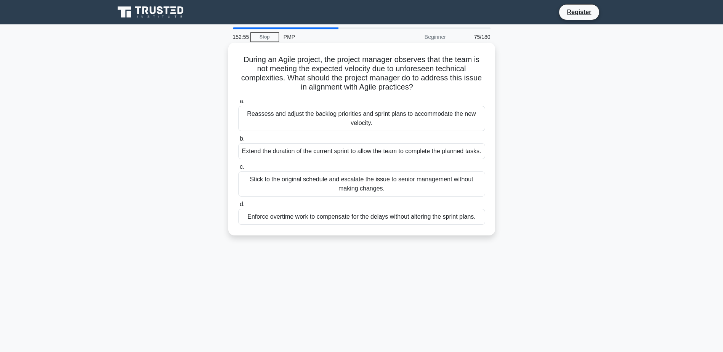
click at [411, 120] on div "Reassess and adjust the backlog priorities and sprint plans to accommodate the …" at bounding box center [361, 118] width 247 height 25
click at [238, 104] on input "a. Reassess and adjust the backlog priorities and sprint plans to accommodate t…" at bounding box center [238, 101] width 0 height 5
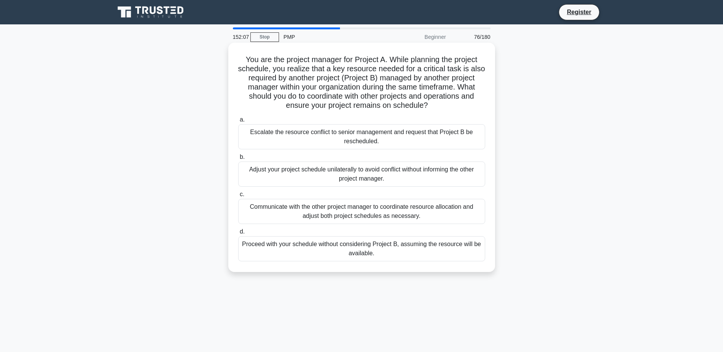
click at [392, 211] on div "Communicate with the other project manager to coordinate resource allocation an…" at bounding box center [361, 211] width 247 height 25
click at [238, 197] on input "c. Communicate with the other project manager to coordinate resource allocation…" at bounding box center [238, 194] width 0 height 5
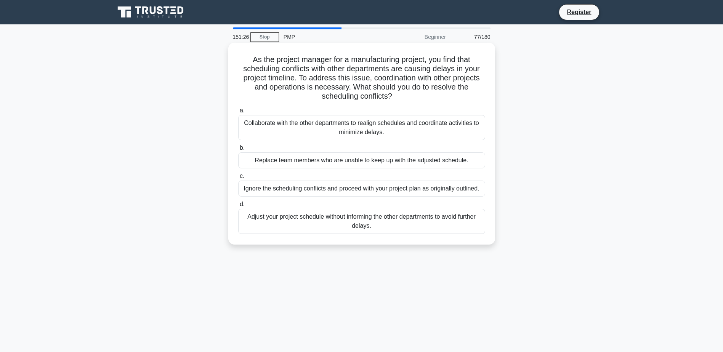
click at [390, 131] on div "Collaborate with the other departments to realign schedules and coordinate acti…" at bounding box center [361, 127] width 247 height 25
click at [238, 113] on input "a. Collaborate with the other departments to realign schedules and coordinate a…" at bounding box center [238, 110] width 0 height 5
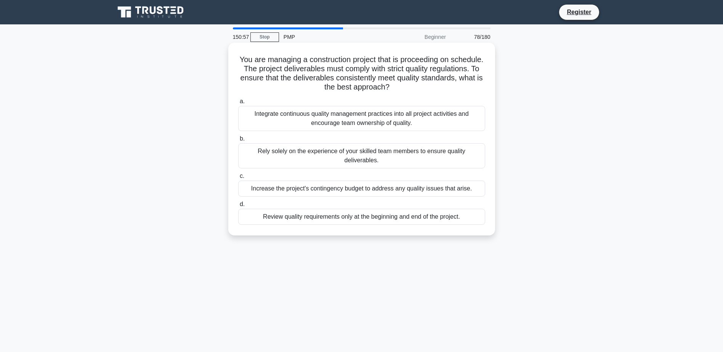
click at [393, 120] on div "Integrate continuous quality management practices into all project activities a…" at bounding box center [361, 118] width 247 height 25
click at [238, 104] on input "a. Integrate continuous quality management practices into all project activitie…" at bounding box center [238, 101] width 0 height 5
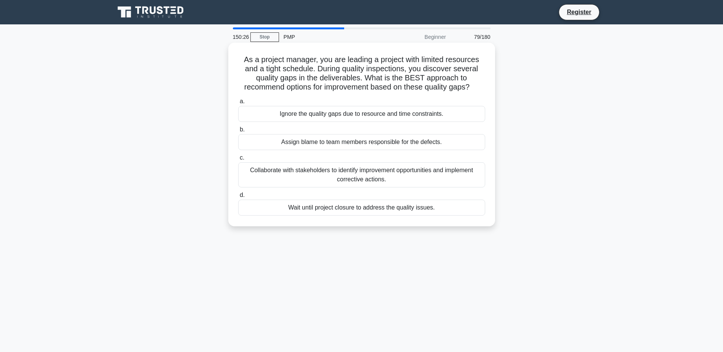
click at [390, 172] on div "Collaborate with stakeholders to identify improvement opportunities and impleme…" at bounding box center [361, 174] width 247 height 25
click at [238, 160] on input "c. Collaborate with stakeholders to identify improvement opportunities and impl…" at bounding box center [238, 157] width 0 height 5
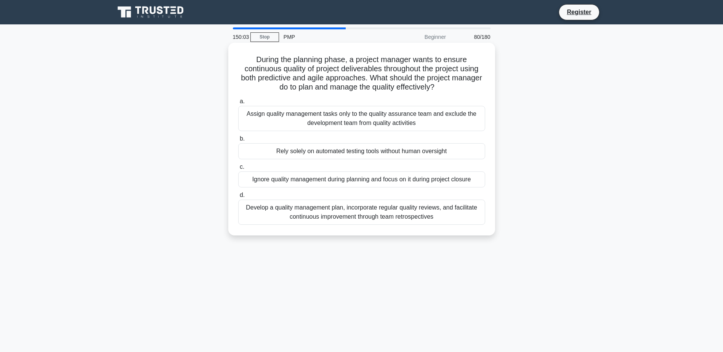
click at [375, 212] on div "Develop a quality management plan, incorporate regular quality reviews, and fac…" at bounding box center [361, 212] width 247 height 25
click at [238, 198] on input "d. Develop a quality management plan, incorporate regular quality reviews, and …" at bounding box center [238, 195] width 0 height 5
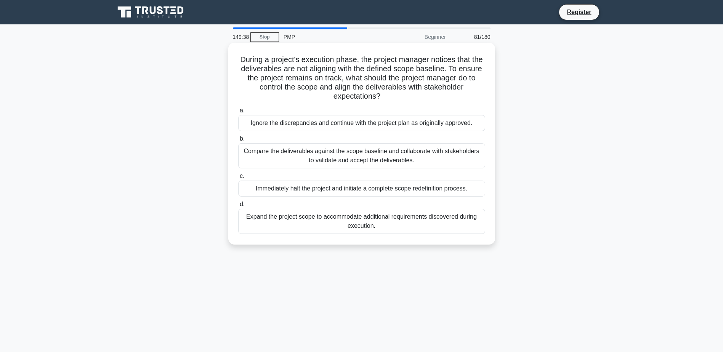
click at [404, 154] on div "Compare the deliverables against the scope baseline and collaborate with stakeh…" at bounding box center [361, 155] width 247 height 25
click at [238, 141] on input "b. Compare the deliverables against the scope baseline and collaborate with sta…" at bounding box center [238, 138] width 0 height 5
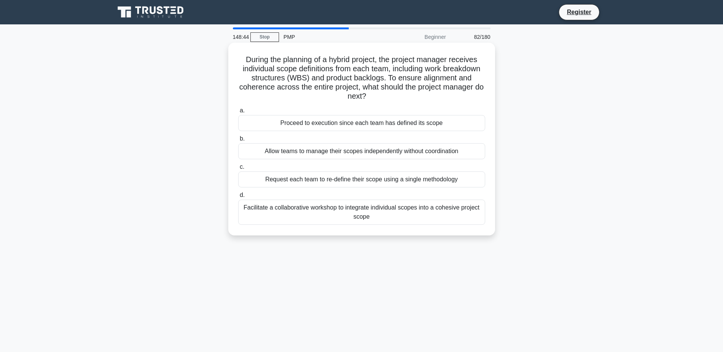
click at [342, 213] on div "Facilitate a collaborative workshop to integrate individual scopes into a cohes…" at bounding box center [361, 212] width 247 height 25
click at [238, 198] on input "d. Facilitate a collaborative workshop to integrate individual scopes into a co…" at bounding box center [238, 195] width 0 height 5
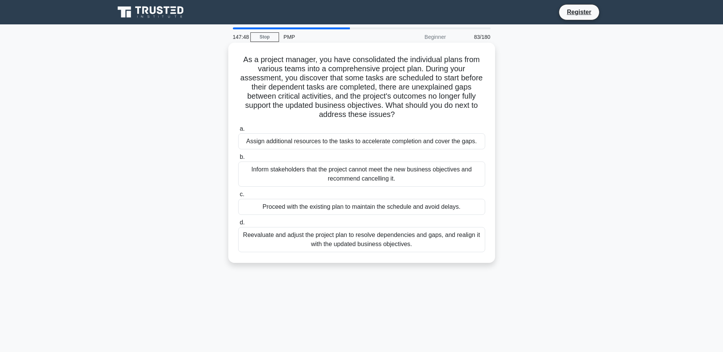
click at [369, 235] on div "Reevaluate and adjust the project plan to resolve dependencies and gaps, and re…" at bounding box center [361, 239] width 247 height 25
click at [238, 225] on input "d. Reevaluate and adjust the project plan to resolve dependencies and gaps, and…" at bounding box center [238, 222] width 0 height 5
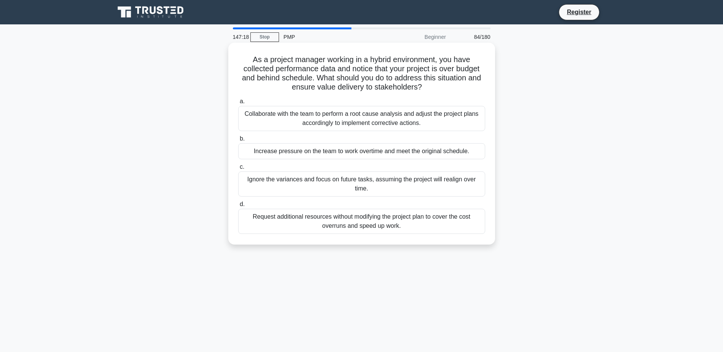
click at [417, 123] on div "Collaborate with the team to perform a root cause analysis and adjust the proje…" at bounding box center [361, 118] width 247 height 25
click at [238, 104] on input "a. Collaborate with the team to perform a root cause analysis and adjust the pr…" at bounding box center [238, 101] width 0 height 5
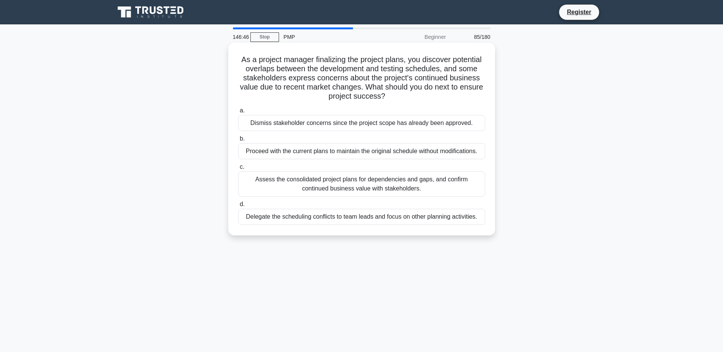
click at [406, 187] on div "Assess the consolidated project plans for dependencies and gaps, and confirm co…" at bounding box center [361, 183] width 247 height 25
click at [238, 170] on input "c. Assess the consolidated project plans for dependencies and gaps, and confirm…" at bounding box center [238, 167] width 0 height 5
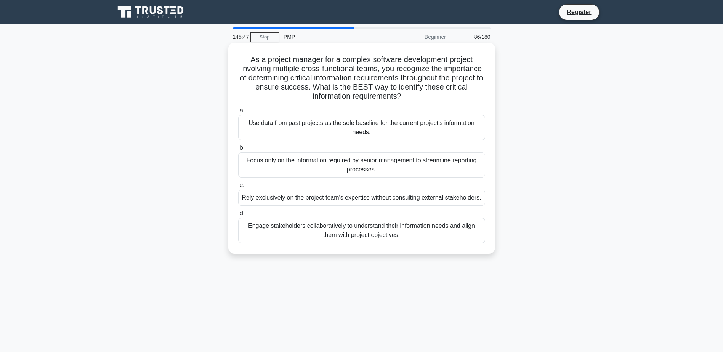
click at [413, 228] on div "Engage stakeholders collaboratively to understand their information needs and a…" at bounding box center [361, 230] width 247 height 25
click at [238, 216] on input "d. Engage stakeholders collaboratively to understand their information needs an…" at bounding box center [238, 213] width 0 height 5
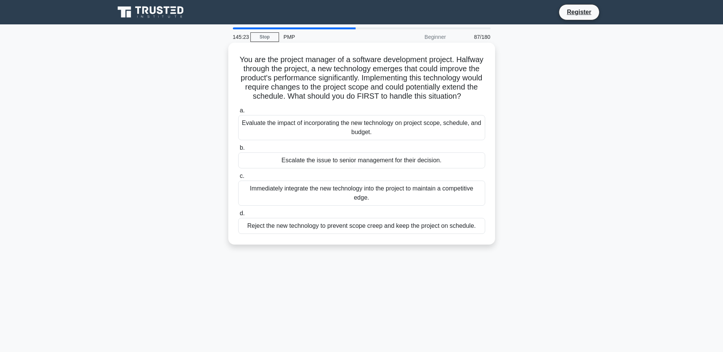
click at [386, 140] on div "Evaluate the impact of incorporating the new technology on project scope, sched…" at bounding box center [361, 127] width 247 height 25
click at [238, 113] on input "a. Evaluate the impact of incorporating the new technology on project scope, sc…" at bounding box center [238, 110] width 0 height 5
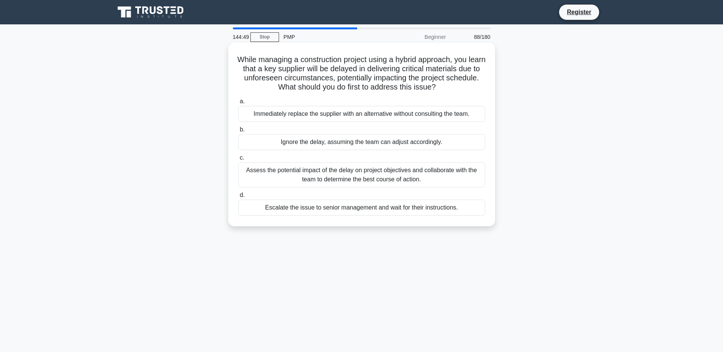
click at [397, 172] on div "Assess the potential impact of the delay on project objectives and collaborate …" at bounding box center [361, 174] width 247 height 25
click at [238, 160] on input "c. Assess the potential impact of the delay on project objectives and collabora…" at bounding box center [238, 157] width 0 height 5
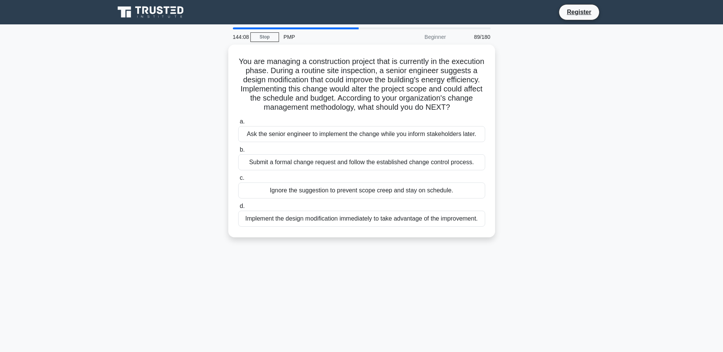
click at [397, 170] on div "Submit a formal change request and follow the established change control proces…" at bounding box center [361, 162] width 247 height 16
click at [238, 152] on input "b. Submit a formal change request and follow the established change control pro…" at bounding box center [238, 149] width 0 height 5
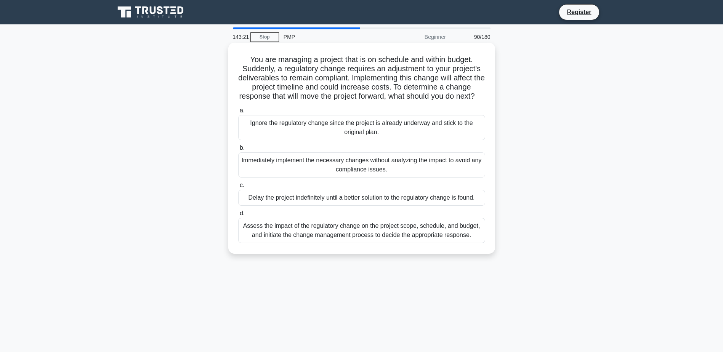
click at [371, 241] on div "Assess the impact of the regulatory change on the project scope, schedule, and …" at bounding box center [361, 230] width 247 height 25
click at [238, 216] on input "d. Assess the impact of the regulatory change on the project scope, schedule, a…" at bounding box center [238, 213] width 0 height 5
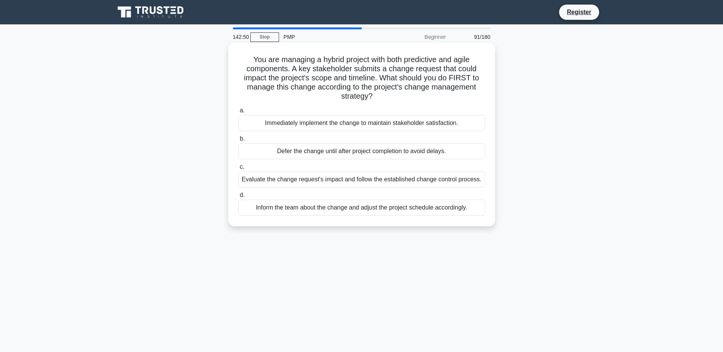
click at [401, 181] on div "Evaluate the change request's impact and follow the established change control …" at bounding box center [361, 179] width 247 height 16
click at [238, 170] on input "c. Evaluate the change request's impact and follow the established change contr…" at bounding box center [238, 167] width 0 height 5
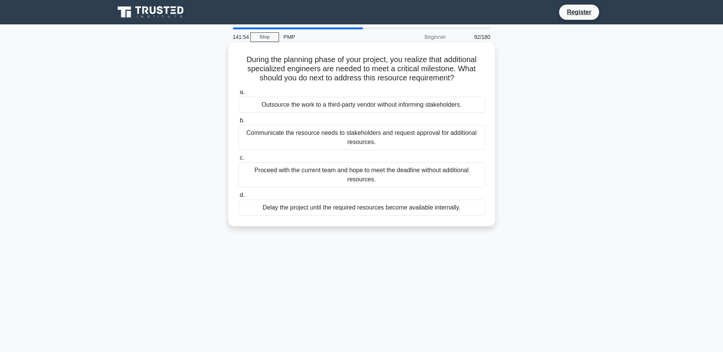
click at [422, 129] on div "Communicate the resource needs to stakeholders and request approval for additio…" at bounding box center [361, 137] width 247 height 25
click at [238, 123] on input "b. Communicate the resource needs to stakeholders and request approval for addi…" at bounding box center [238, 120] width 0 height 5
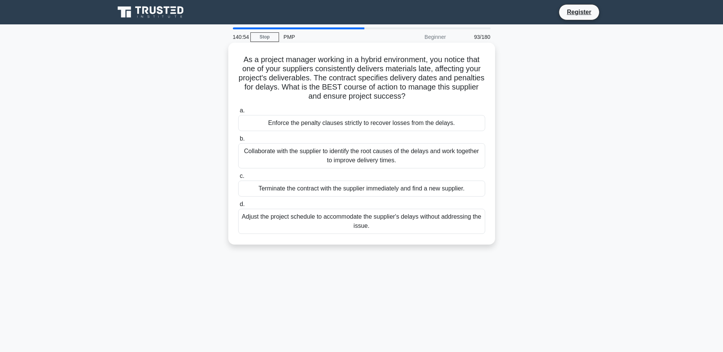
click at [412, 160] on div "Collaborate with the supplier to identify the root causes of the delays and wor…" at bounding box center [361, 155] width 247 height 25
click at [238, 141] on input "b. Collaborate with the supplier to identify the root causes of the delays and …" at bounding box center [238, 138] width 0 height 5
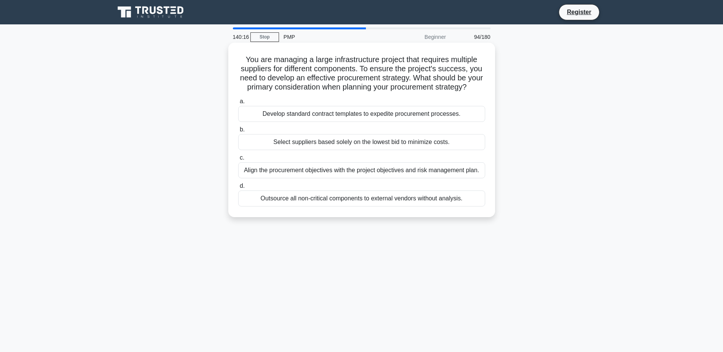
click at [429, 178] on div "Align the procurement objectives with the project objectives and risk managemen…" at bounding box center [361, 170] width 247 height 16
click at [238, 160] on input "c. Align the procurement objectives with the project objectives and risk manage…" at bounding box center [238, 157] width 0 height 5
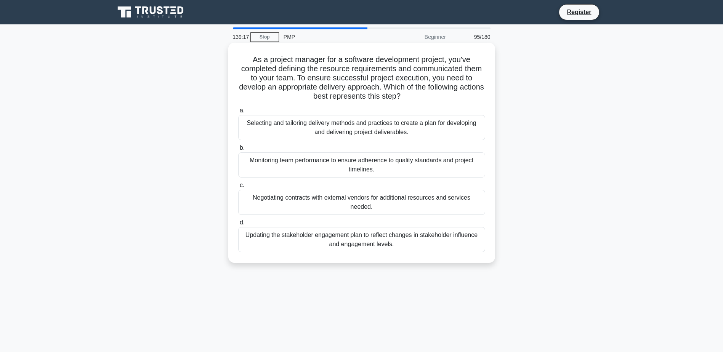
click at [388, 127] on div "Selecting and tailoring delivery methods and practices to create a plan for dev…" at bounding box center [361, 127] width 247 height 25
click at [238, 113] on input "a. Selecting and tailoring delivery methods and practices to create a plan for …" at bounding box center [238, 110] width 0 height 5
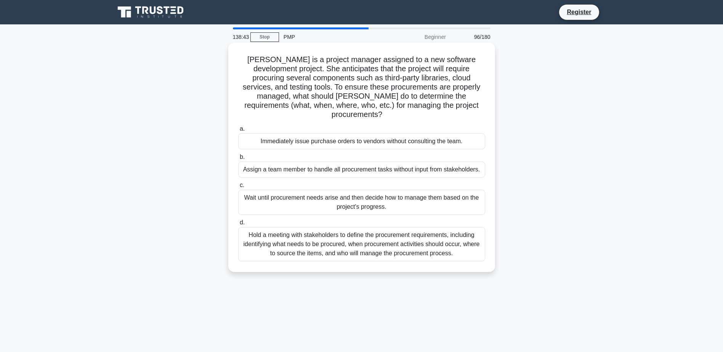
click at [381, 238] on div "Hold a meeting with stakeholders to define the procurement requirements, includ…" at bounding box center [361, 244] width 247 height 34
click at [238, 225] on input "d. Hold a meeting with stakeholders to define the procurement requirements, inc…" at bounding box center [238, 222] width 0 height 5
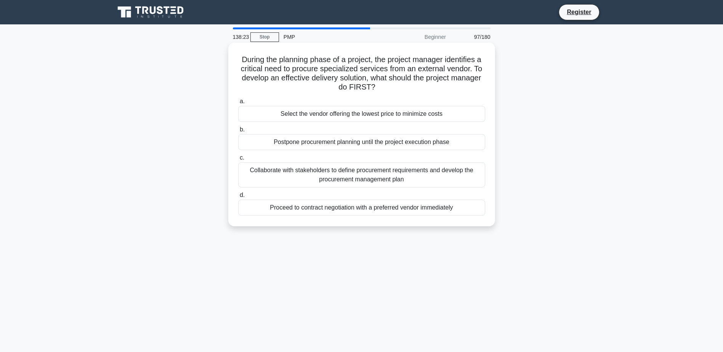
click at [412, 173] on div "Collaborate with stakeholders to define procurement requirements and develop th…" at bounding box center [361, 174] width 247 height 25
click at [238, 160] on input "c. Collaborate with stakeholders to define procurement requirements and develop…" at bounding box center [238, 157] width 0 height 5
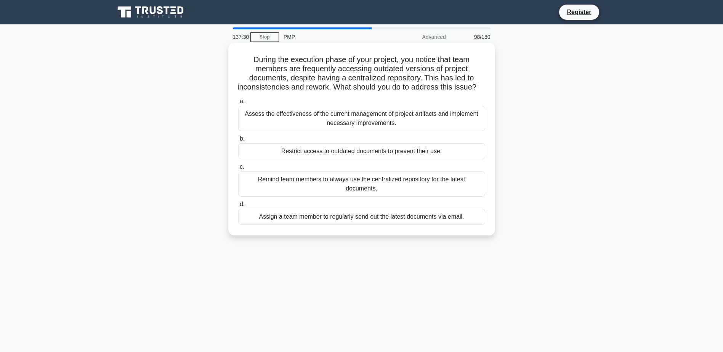
click at [411, 190] on div "Remind team members to always use the centralized repository for the latest doc…" at bounding box center [361, 183] width 247 height 25
click at [238, 170] on input "c. Remind team members to always use the centralized repository for the latest …" at bounding box center [238, 167] width 0 height 5
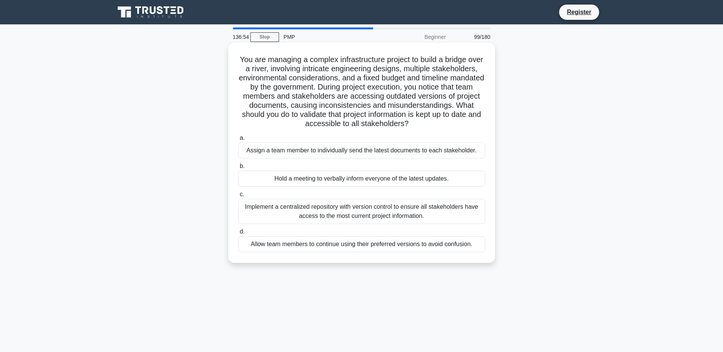
click at [411, 210] on div "Implement a centralized repository with version control to ensure all stakehold…" at bounding box center [361, 211] width 247 height 25
click at [238, 197] on input "c. Implement a centralized repository with version control to ensure all stakeh…" at bounding box center [238, 194] width 0 height 5
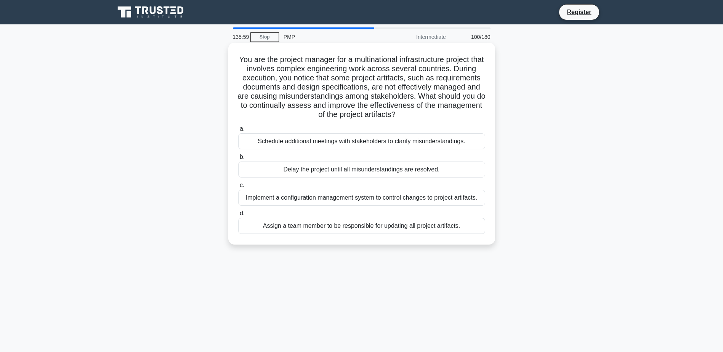
click at [408, 201] on div "Implement a configuration management system to control changes to project artif…" at bounding box center [361, 198] width 247 height 16
click at [238, 188] on input "c. Implement a configuration management system to control changes to project ar…" at bounding box center [238, 185] width 0 height 5
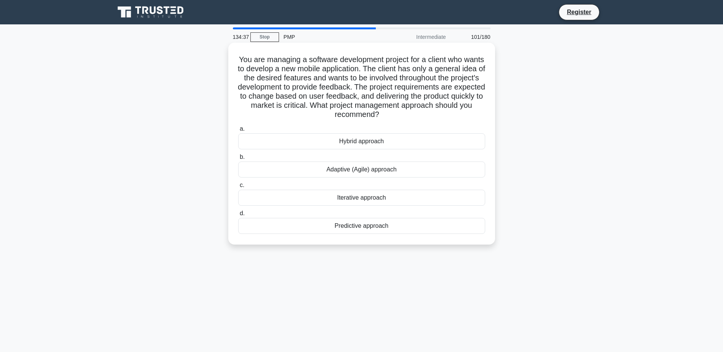
click at [416, 174] on div "Adaptive (Agile) approach" at bounding box center [361, 170] width 247 height 16
click at [238, 160] on input "b. Adaptive (Agile) approach" at bounding box center [238, 157] width 0 height 5
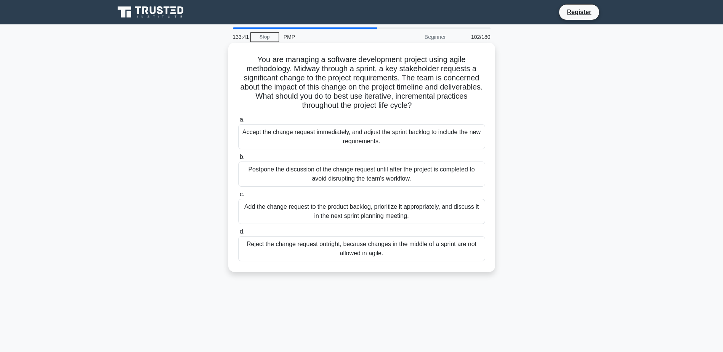
click at [412, 217] on div "Add the change request to the product backlog, prioritize it appropriately, and…" at bounding box center [361, 211] width 247 height 25
click at [238, 197] on input "c. Add the change request to the product backlog, prioritize it appropriately, …" at bounding box center [238, 194] width 0 height 5
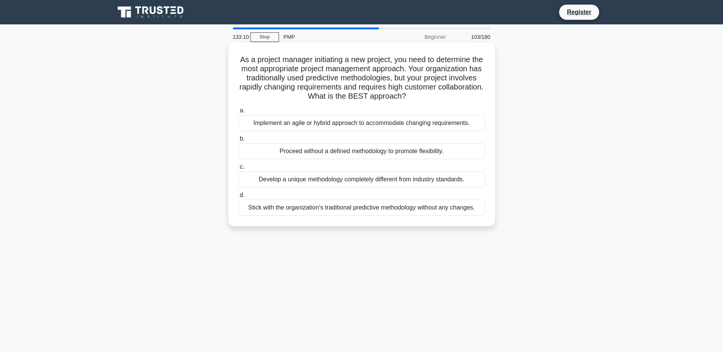
click at [419, 123] on div "Implement an agile or hybrid approach to accommodate changing requirements." at bounding box center [361, 123] width 247 height 16
click at [238, 113] on input "a. Implement an agile or hybrid approach to accommodate changing requirements." at bounding box center [238, 110] width 0 height 5
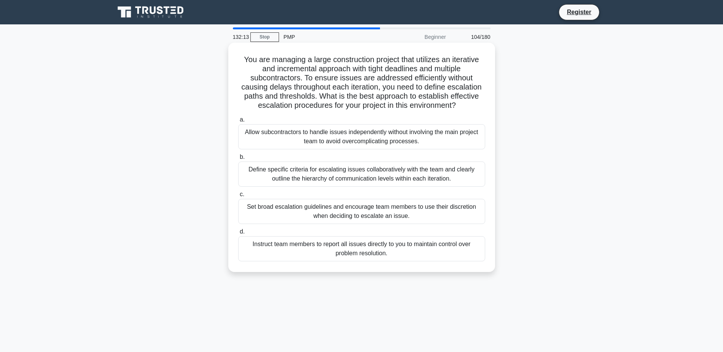
click at [394, 168] on div "Define specific criteria for escalating issues collaboratively with the team an…" at bounding box center [361, 174] width 247 height 25
click at [238, 160] on input "b. Define specific criteria for escalating issues collaboratively with the team…" at bounding box center [238, 157] width 0 height 5
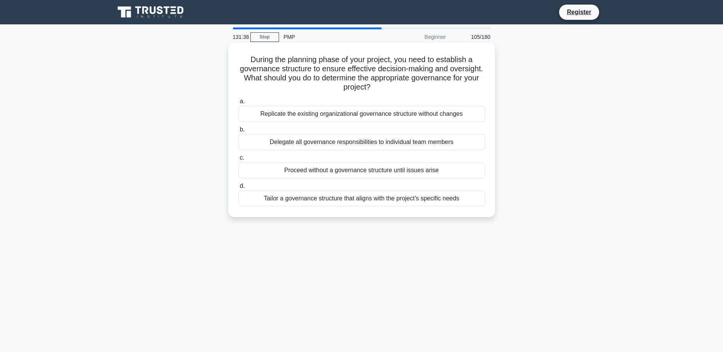
click at [365, 204] on div "Tailor a governance structure that aligns with the project's specific needs" at bounding box center [361, 198] width 247 height 16
click at [238, 189] on input "d. Tailor a governance structure that aligns with the project's specific needs" at bounding box center [238, 186] width 0 height 5
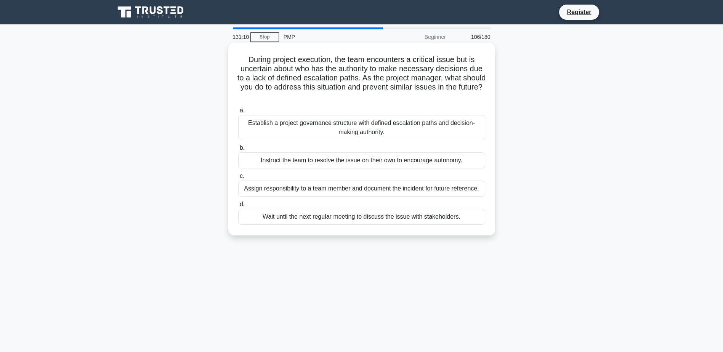
click at [374, 126] on div "Establish a project governance structure with defined escalation paths and deci…" at bounding box center [361, 127] width 247 height 25
click at [238, 113] on input "a. Establish a project governance structure with defined escalation paths and d…" at bounding box center [238, 110] width 0 height 5
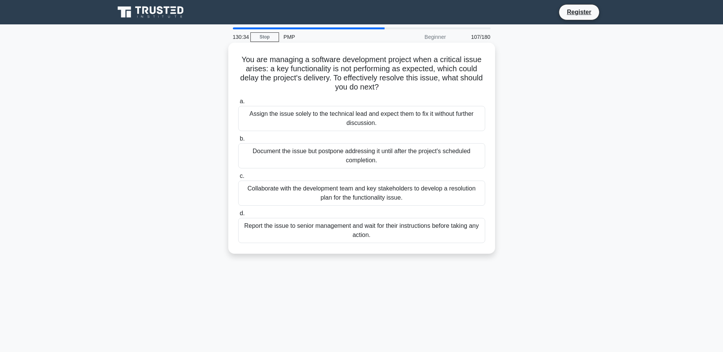
click at [365, 194] on div "Collaborate with the development team and key stakeholders to develop a resolut…" at bounding box center [361, 193] width 247 height 25
click at [238, 179] on input "c. Collaborate with the development team and key stakeholders to develop a reso…" at bounding box center [238, 176] width 0 height 5
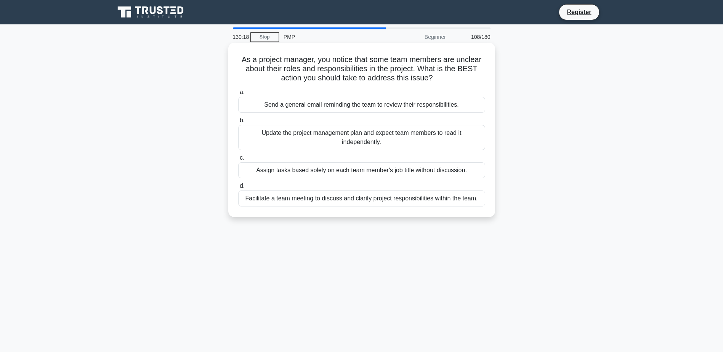
click at [376, 199] on div "Facilitate a team meeting to discuss and clarify project responsibilities withi…" at bounding box center [361, 198] width 247 height 16
click at [238, 189] on input "d. Facilitate a team meeting to discuss and clarify project responsibilities wi…" at bounding box center [238, 186] width 0 height 5
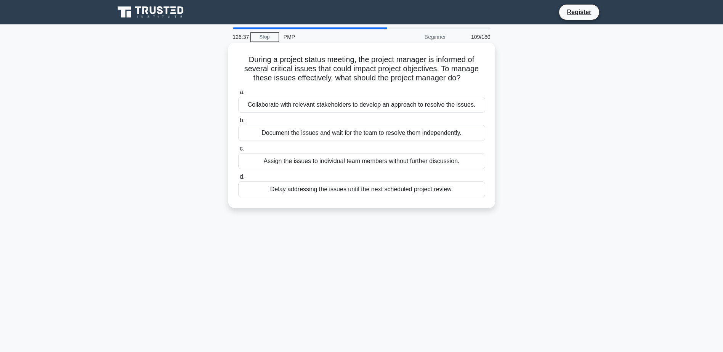
click at [355, 106] on div "Collaborate with relevant stakeholders to develop an approach to resolve the is…" at bounding box center [361, 105] width 247 height 16
click at [238, 95] on input "a. Collaborate with relevant stakeholders to develop an approach to resolve the…" at bounding box center [238, 92] width 0 height 5
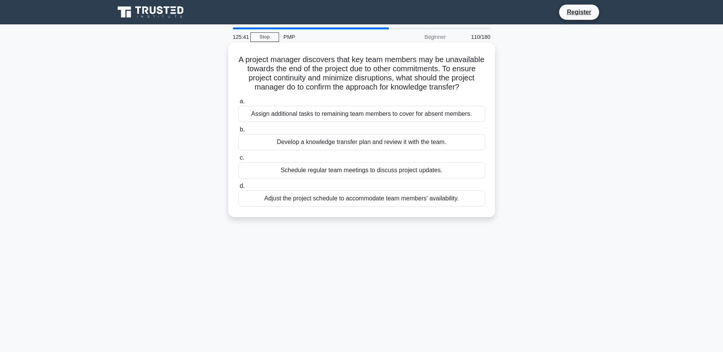
click at [374, 150] on div "Develop a knowledge transfer plan and review it with the team." at bounding box center [361, 142] width 247 height 16
click at [238, 132] on input "b. Develop a knowledge transfer plan and review it with the team." at bounding box center [238, 129] width 0 height 5
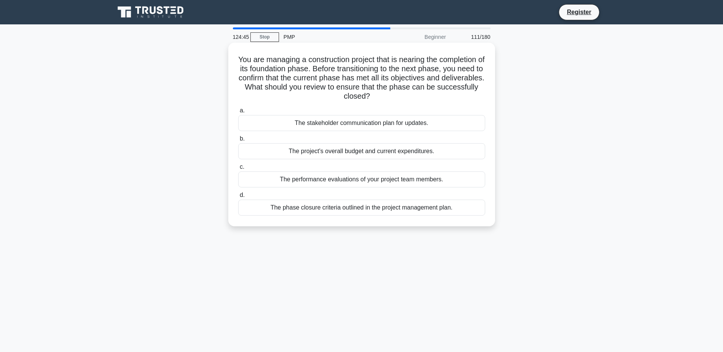
click at [374, 211] on div "The phase closure criteria outlined in the project management plan." at bounding box center [361, 208] width 247 height 16
click at [238, 198] on input "d. The phase closure criteria outlined in the project management plan." at bounding box center [238, 195] width 0 height 5
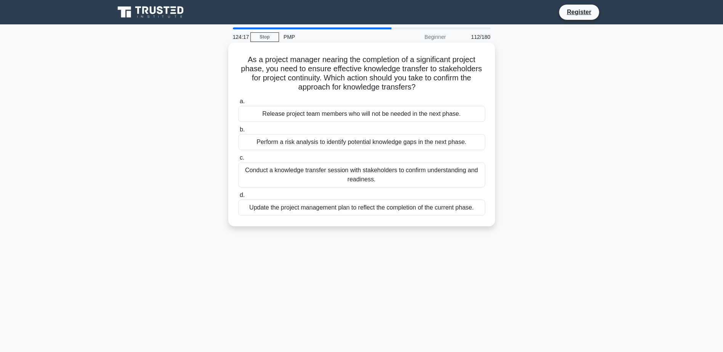
click at [373, 179] on div "Conduct a knowledge transfer session with stakeholders to confirm understanding…" at bounding box center [361, 174] width 247 height 25
click at [238, 160] on input "c. Conduct a knowledge transfer session with stakeholders to confirm understand…" at bounding box center [238, 157] width 0 height 5
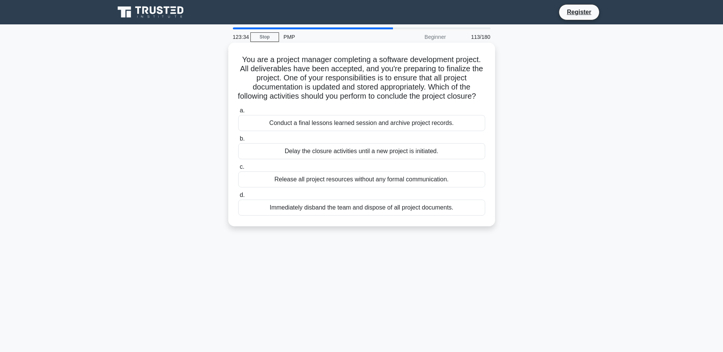
click at [367, 131] on div "Conduct a final lessons learned session and archive project records." at bounding box center [361, 123] width 247 height 16
click at [238, 113] on input "a. Conduct a final lessons learned session and archive project records." at bounding box center [238, 110] width 0 height 5
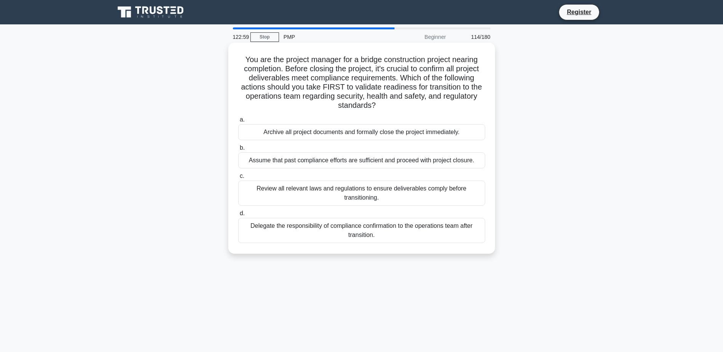
click at [373, 193] on div "Review all relevant laws and regulations to ensure deliverables comply before t…" at bounding box center [361, 193] width 247 height 25
click at [238, 179] on input "c. Review all relevant laws and regulations to ensure deliverables comply befor…" at bounding box center [238, 176] width 0 height 5
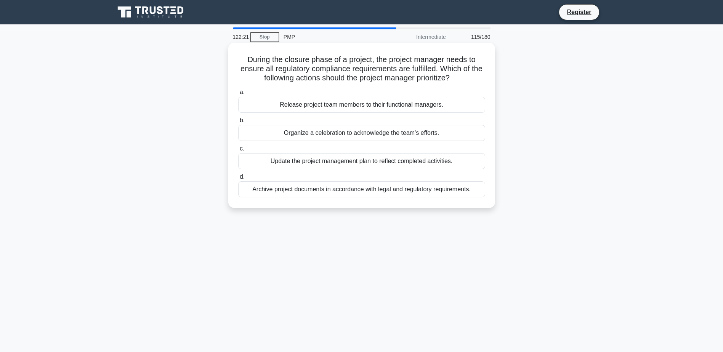
click at [373, 192] on div "Archive project documents in accordance with legal and regulatory requirements." at bounding box center [361, 189] width 247 height 16
click at [238, 179] on input "d. Archive project documents in accordance with legal and regulatory requiremen…" at bounding box center [238, 176] width 0 height 5
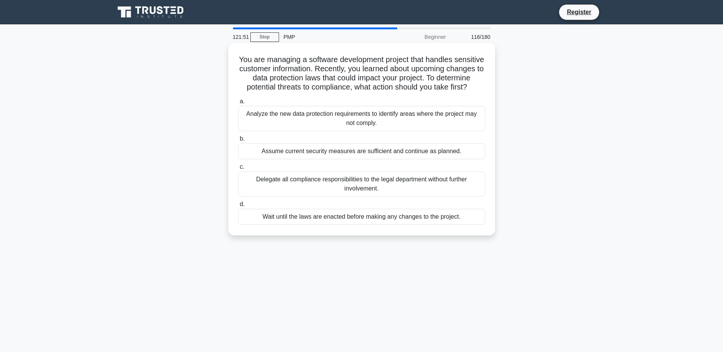
click at [385, 120] on div "Analyze the new data protection requirements to identify areas where the projec…" at bounding box center [361, 118] width 247 height 25
click at [238, 104] on input "a. Analyze the new data protection requirements to identify areas where the pro…" at bounding box center [238, 101] width 0 height 5
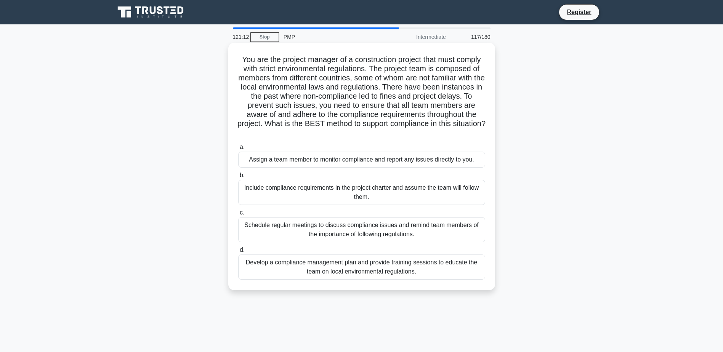
click at [315, 267] on div "Develop a compliance management plan and provide training sessions to educate t…" at bounding box center [361, 266] width 247 height 25
click at [238, 253] on input "d. Develop a compliance management plan and provide training sessions to educat…" at bounding box center [238, 250] width 0 height 5
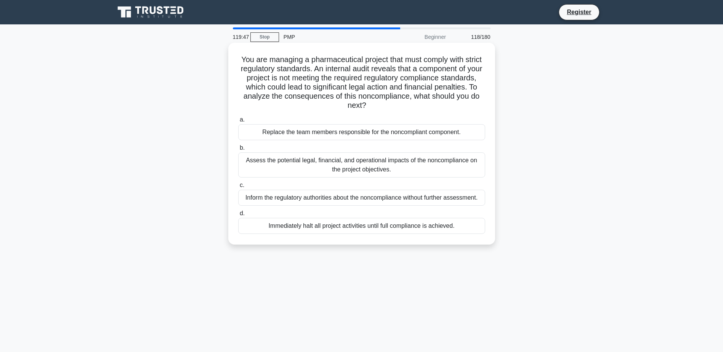
click at [408, 170] on div "Assess the potential legal, financial, and operational impacts of the noncompli…" at bounding box center [361, 164] width 247 height 25
click at [238, 150] on input "b. Assess the potential legal, financial, and operational impacts of the noncom…" at bounding box center [238, 148] width 0 height 5
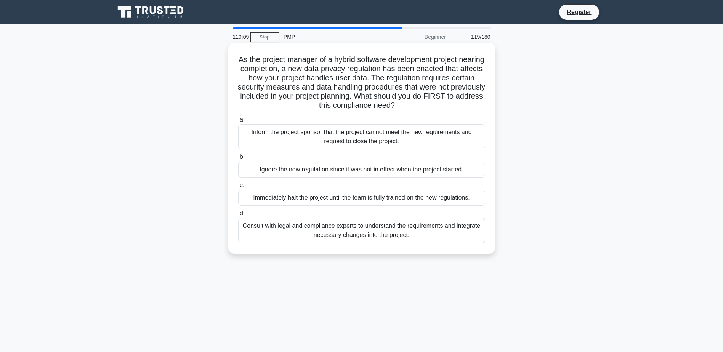
click at [385, 234] on div "Consult with legal and compliance experts to understand the requirements and in…" at bounding box center [361, 230] width 247 height 25
click at [238, 216] on input "d. Consult with legal and compliance experts to understand the requirements and…" at bounding box center [238, 213] width 0 height 5
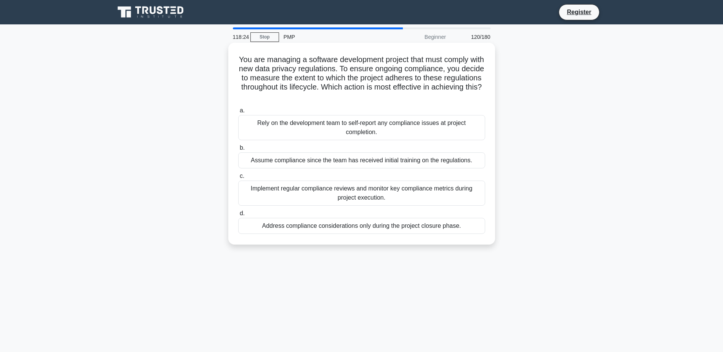
click at [401, 197] on div "Implement regular compliance reviews and monitor key compliance metrics during …" at bounding box center [361, 193] width 247 height 25
click at [238, 179] on input "c. Implement regular compliance reviews and monitor key compliance metrics duri…" at bounding box center [238, 176] width 0 height 5
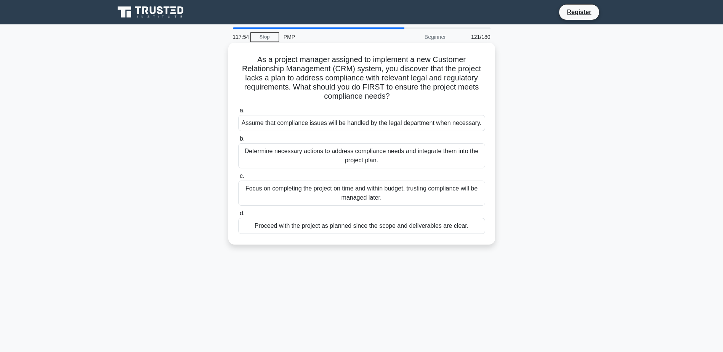
click at [385, 163] on div "Determine necessary actions to address compliance needs and integrate them into…" at bounding box center [361, 155] width 247 height 25
click at [238, 141] on input "b. Determine necessary actions to address compliance needs and integrate them i…" at bounding box center [238, 138] width 0 height 5
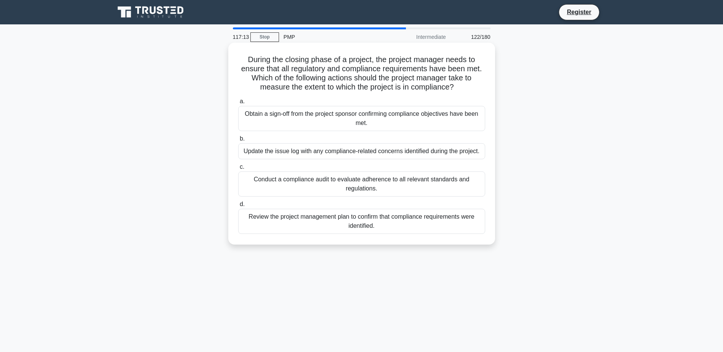
click at [385, 183] on div "Conduct a compliance audit to evaluate adherence to all relevant standards and …" at bounding box center [361, 183] width 247 height 25
click at [238, 170] on input "c. Conduct a compliance audit to evaluate adherence to all relevant standards a…" at bounding box center [238, 167] width 0 height 5
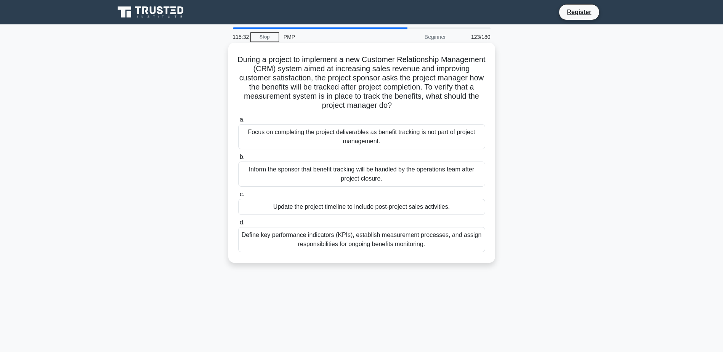
click at [395, 240] on div "Define key performance indicators (KPIs), establish measurement processes, and …" at bounding box center [361, 239] width 247 height 25
click at [238, 225] on input "d. Define key performance indicators (KPIs), establish measurement processes, a…" at bounding box center [238, 222] width 0 height 5
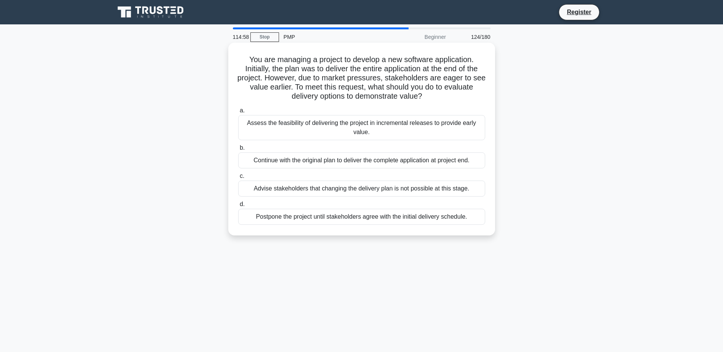
click at [403, 130] on div "Assess the feasibility of delivering the project in incremental releases to pro…" at bounding box center [361, 127] width 247 height 25
click at [238, 113] on input "a. Assess the feasibility of delivering the project in incremental releases to …" at bounding box center [238, 110] width 0 height 5
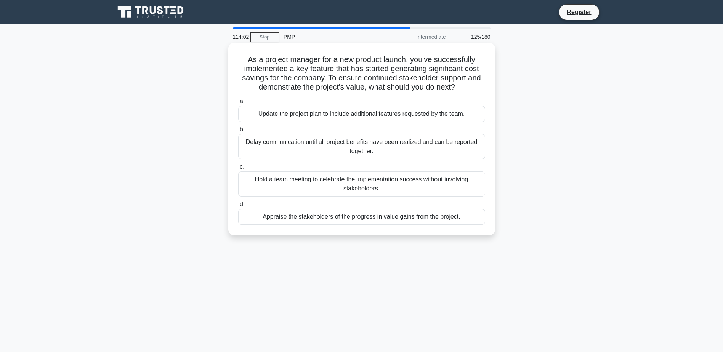
click at [401, 217] on div "Appraise the stakeholders of the progress in value gains from the project." at bounding box center [361, 217] width 247 height 16
click at [238, 207] on input "d. Appraise the stakeholders of the progress in value gains from the project." at bounding box center [238, 204] width 0 height 5
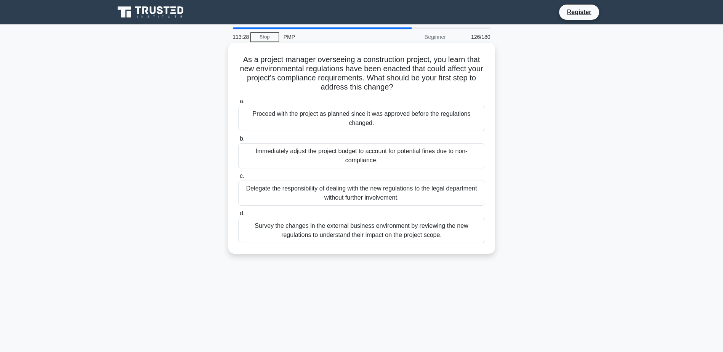
click at [400, 230] on div "Survey the changes in the external business environment by reviewing the new re…" at bounding box center [361, 230] width 247 height 25
click at [238, 216] on input "d. Survey the changes in the external business environment by reviewing the new…" at bounding box center [238, 213] width 0 height 5
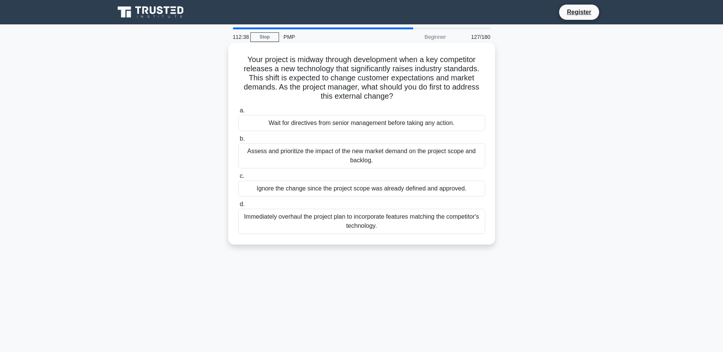
click at [418, 157] on div "Assess and prioritize the impact of the new market demand on the project scope …" at bounding box center [361, 155] width 247 height 25
click at [238, 141] on input "b. Assess and prioritize the impact of the new market demand on the project sco…" at bounding box center [238, 138] width 0 height 5
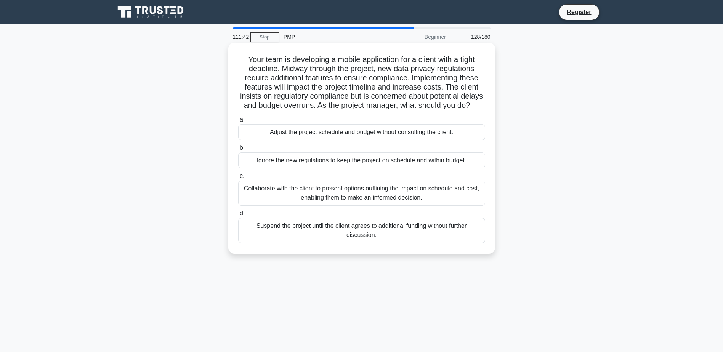
click at [395, 198] on div "Collaborate with the client to present options outlining the impact on schedule…" at bounding box center [361, 193] width 247 height 25
click at [238, 179] on input "c. Collaborate with the client to present options outlining the impact on sched…" at bounding box center [238, 176] width 0 height 5
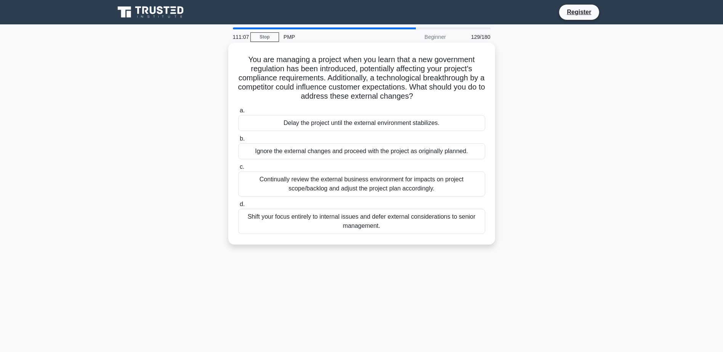
click at [394, 195] on div "Continually review the external business environment for impacts on project sco…" at bounding box center [361, 183] width 247 height 25
click at [238, 170] on input "c. Continually review the external business environment for impacts on project …" at bounding box center [238, 167] width 0 height 5
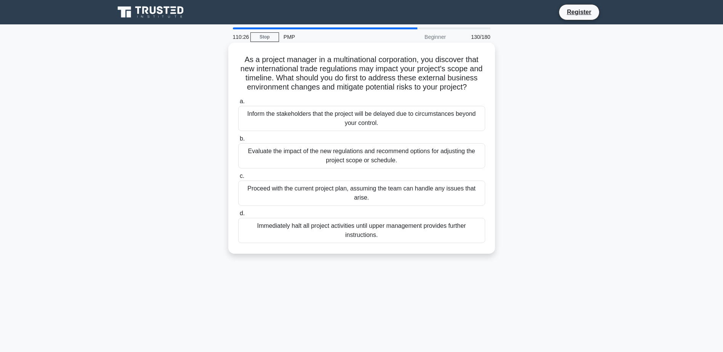
click at [378, 168] on div "Evaluate the impact of the new regulations and recommend options for adjusting …" at bounding box center [361, 155] width 247 height 25
click at [238, 141] on input "b. Evaluate the impact of the new regulations and recommend options for adjusti…" at bounding box center [238, 138] width 0 height 5
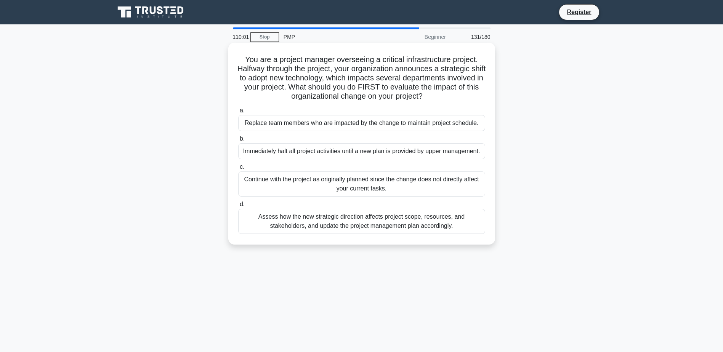
click at [377, 219] on div "Assess how the new strategic direction affects project scope, resources, and st…" at bounding box center [361, 221] width 247 height 25
click at [238, 207] on input "d. Assess how the new strategic direction affects project scope, resources, and…" at bounding box center [238, 204] width 0 height 5
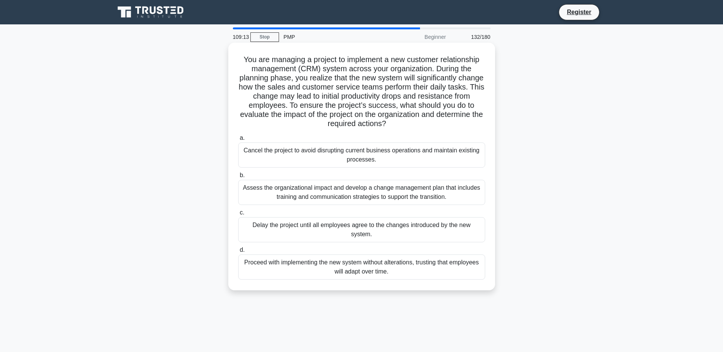
click at [414, 197] on div "Assess the organizational impact and develop a change management plan that incl…" at bounding box center [361, 192] width 247 height 25
click at [238, 178] on input "b. Assess the organizational impact and develop a change management plan that i…" at bounding box center [238, 175] width 0 height 5
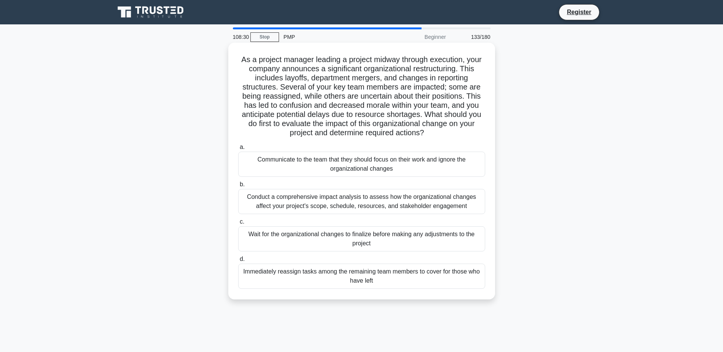
click at [407, 203] on div "Conduct a comprehensive impact analysis to assess how the organizational change…" at bounding box center [361, 201] width 247 height 25
click at [238, 187] on input "b. Conduct a comprehensive impact analysis to assess how the organizational cha…" at bounding box center [238, 184] width 0 height 5
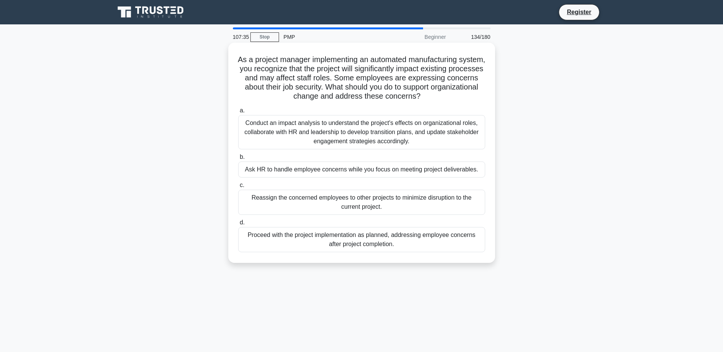
click at [353, 136] on div "Conduct an impact analysis to understand the project's effects on organizationa…" at bounding box center [361, 132] width 247 height 34
click at [238, 113] on input "a. Conduct an impact analysis to understand the project's effects on organizati…" at bounding box center [238, 110] width 0 height 5
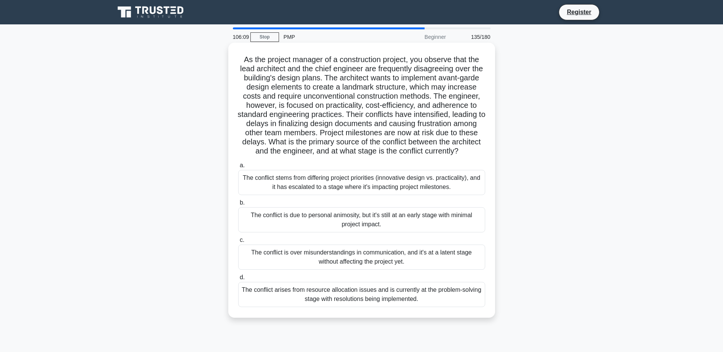
click at [382, 189] on div "The conflict stems from differing project priorities (innovative design vs. pra…" at bounding box center [361, 182] width 247 height 25
click at [238, 168] on input "a. The conflict stems from differing project priorities (innovative design vs. …" at bounding box center [238, 165] width 0 height 5
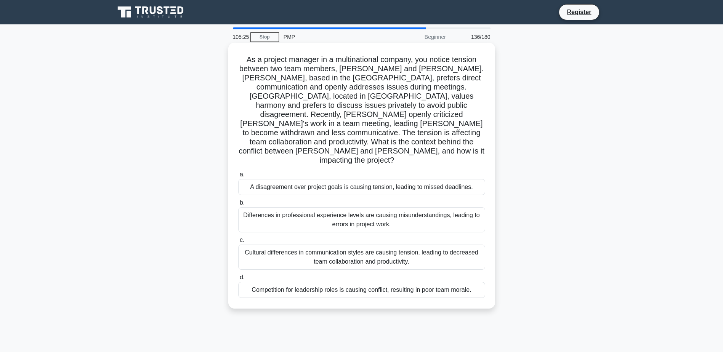
click at [408, 245] on div "Cultural differences in communication styles are causing tension, leading to de…" at bounding box center [361, 257] width 247 height 25
click at [238, 243] on input "c. Cultural differences in communication styles are causing tension, leading to…" at bounding box center [238, 240] width 0 height 5
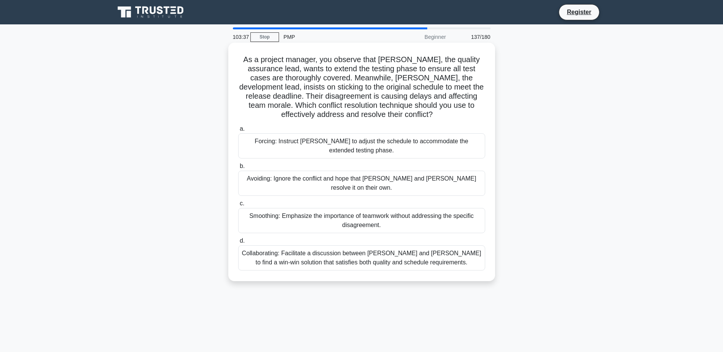
click at [370, 250] on div "Collaborating: Facilitate a discussion between Karen and Tom to find a win-win …" at bounding box center [361, 257] width 247 height 25
click at [238, 243] on input "d. Collaborating: Facilitate a discussion between Karen and Tom to find a win-w…" at bounding box center [238, 240] width 0 height 5
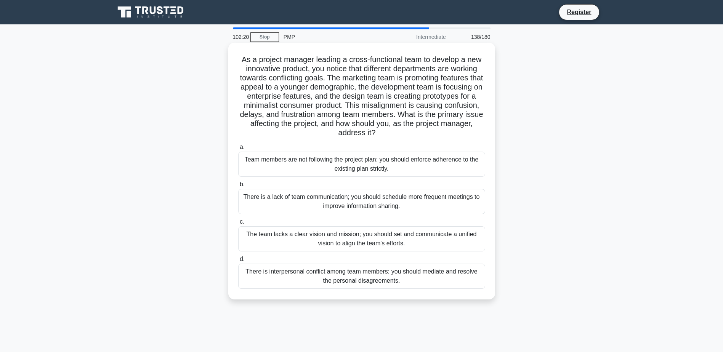
click at [376, 238] on div "The team lacks a clear vision and mission; you should set and communicate a uni…" at bounding box center [361, 238] width 247 height 25
click at [238, 224] on input "c. The team lacks a clear vision and mission; you should set and communicate a …" at bounding box center [238, 221] width 0 height 5
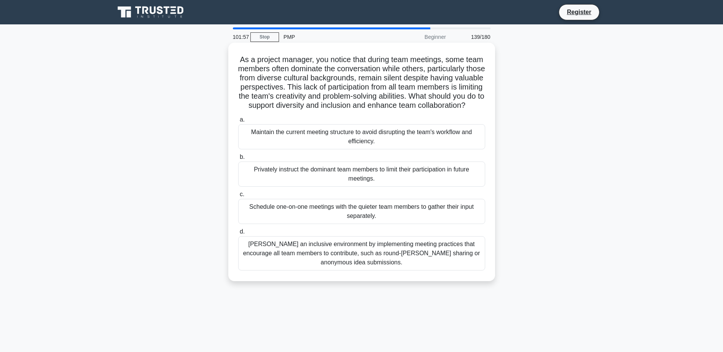
click at [379, 260] on div "Foster an inclusive environment by implementing meeting practices that encourag…" at bounding box center [361, 253] width 247 height 34
click at [238, 234] on input "d. Foster an inclusive environment by implementing meeting practices that encou…" at bounding box center [238, 231] width 0 height 5
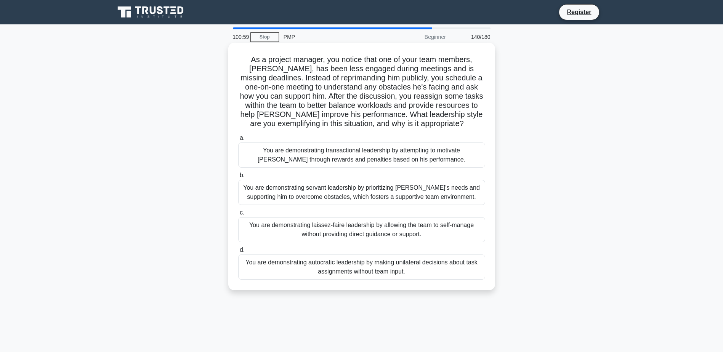
click at [381, 192] on div "You are demonstrating servant leadership by prioritizing James's needs and supp…" at bounding box center [361, 192] width 247 height 25
click at [238, 178] on input "b. You are demonstrating servant leadership by prioritizing James's needs and s…" at bounding box center [238, 175] width 0 height 5
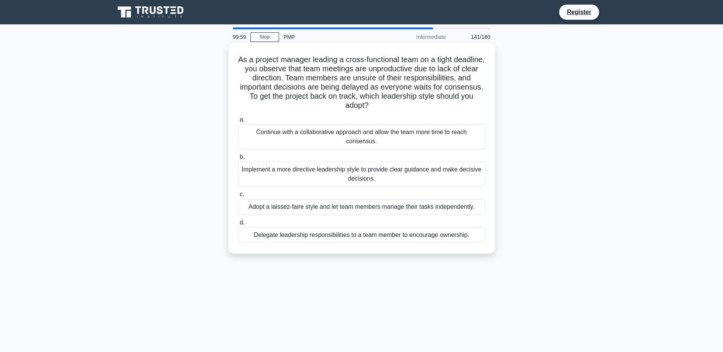
click at [381, 181] on div "Implement a more directive leadership style to provide clear guidance and make …" at bounding box center [361, 174] width 247 height 25
click at [238, 160] on input "b. Implement a more directive leadership style to provide clear guidance and ma…" at bounding box center [238, 157] width 0 height 5
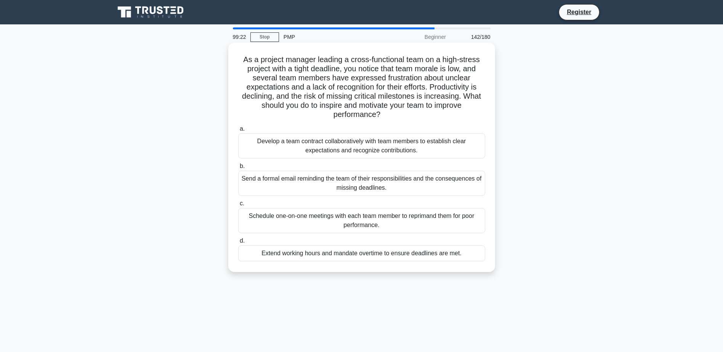
click at [408, 146] on div "Develop a team contract collaboratively with team members to establish clear ex…" at bounding box center [361, 145] width 247 height 25
click at [238, 131] on input "a. Develop a team contract collaboratively with team members to establish clear…" at bounding box center [238, 128] width 0 height 5
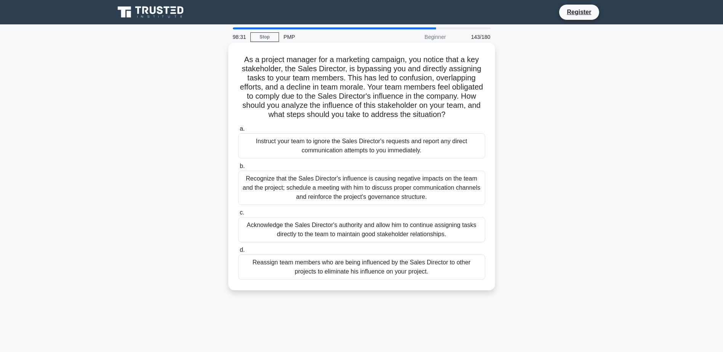
click at [389, 187] on div "Recognize that the Sales Director's influence is causing negative impacts on th…" at bounding box center [361, 188] width 247 height 34
click at [238, 169] on input "b. Recognize that the Sales Director's influence is causing negative impacts on…" at bounding box center [238, 166] width 0 height 5
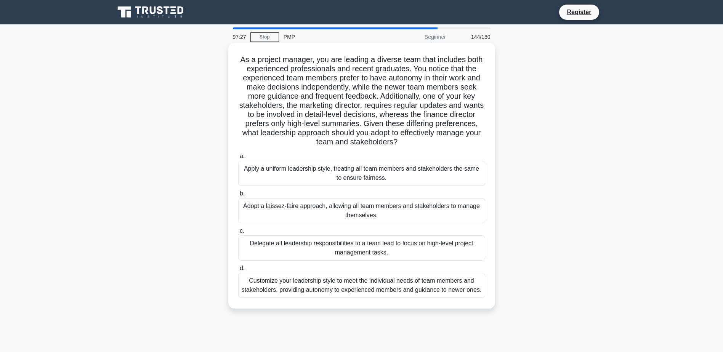
click at [416, 286] on div "Customize your leadership style to meet the individual needs of team members an…" at bounding box center [361, 285] width 247 height 25
click at [238, 271] on input "d. Customize your leadership style to meet the individual needs of team members…" at bounding box center [238, 268] width 0 height 5
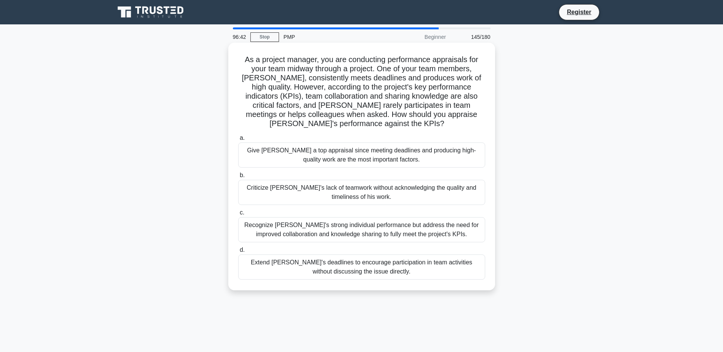
click at [413, 232] on div "Recognize Alex's strong individual performance but address the need for improve…" at bounding box center [361, 229] width 247 height 25
click at [238, 215] on input "c. Recognize Alex's strong individual performance but address the need for impr…" at bounding box center [238, 212] width 0 height 5
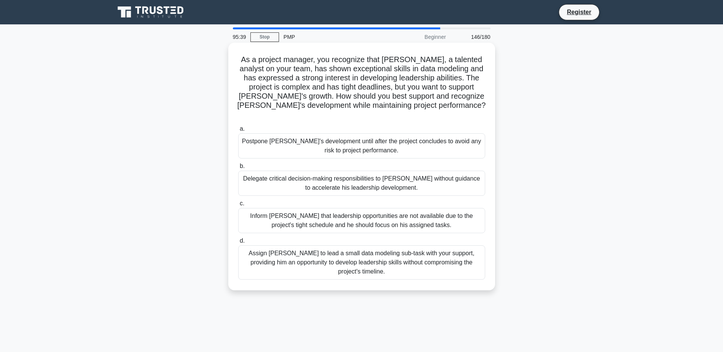
click at [417, 248] on div "Assign Daniel to lead a small data modeling sub-task with your support, providi…" at bounding box center [361, 262] width 247 height 34
click at [238, 243] on input "d. Assign Daniel to lead a small data modeling sub-task with your support, prov…" at bounding box center [238, 240] width 0 height 5
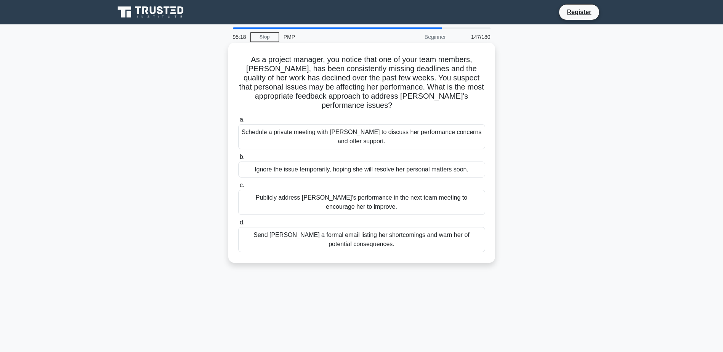
click at [398, 126] on div "Schedule a private meeting with Emily to discuss her performance concerns and o…" at bounding box center [361, 136] width 247 height 25
click at [238, 122] on input "a. Schedule a private meeting with Emily to discuss her performance concerns an…" at bounding box center [238, 119] width 0 height 5
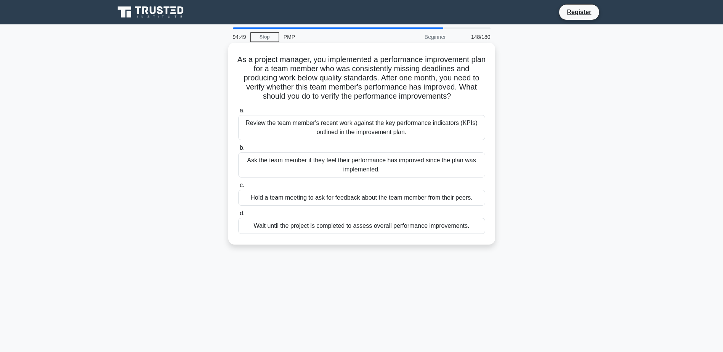
click at [388, 127] on div "Review the team member's recent work against the key performance indicators (KP…" at bounding box center [361, 127] width 247 height 25
click at [238, 113] on input "a. Review the team member's recent work against the key performance indicators …" at bounding box center [238, 110] width 0 height 5
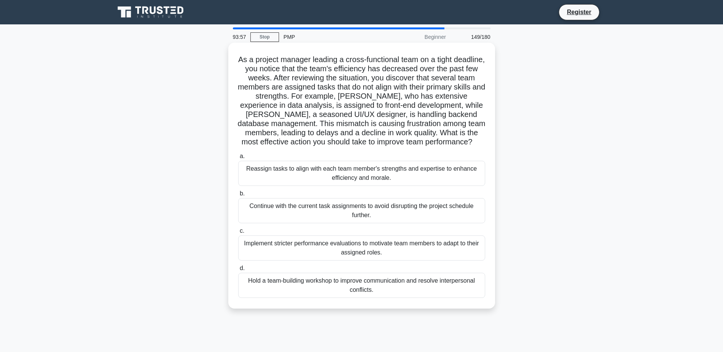
click at [371, 176] on div "Reassign tasks to align with each team member's strengths and expertise to enha…" at bounding box center [361, 173] width 247 height 25
click at [238, 159] on input "a. Reassign tasks to align with each team member's strengths and expertise to e…" at bounding box center [238, 156] width 0 height 5
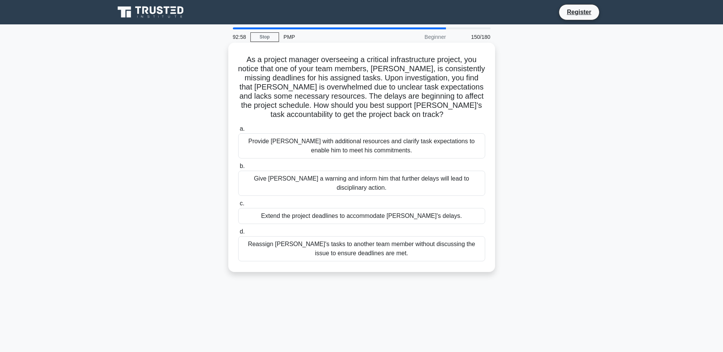
click at [363, 146] on div "Provide David with additional resources and clarify task expectations to enable…" at bounding box center [361, 145] width 247 height 25
click at [238, 131] on input "a. Provide David with additional resources and clarify task expectations to ena…" at bounding box center [238, 128] width 0 height 5
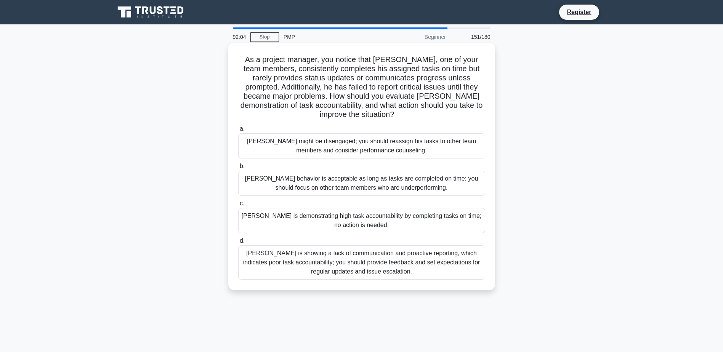
click at [349, 256] on div "Thomas is showing a lack of communication and proactive reporting, which indica…" at bounding box center [361, 262] width 247 height 34
click at [238, 243] on input "d. Thomas is showing a lack of communication and proactive reporting, which ind…" at bounding box center [238, 240] width 0 height 5
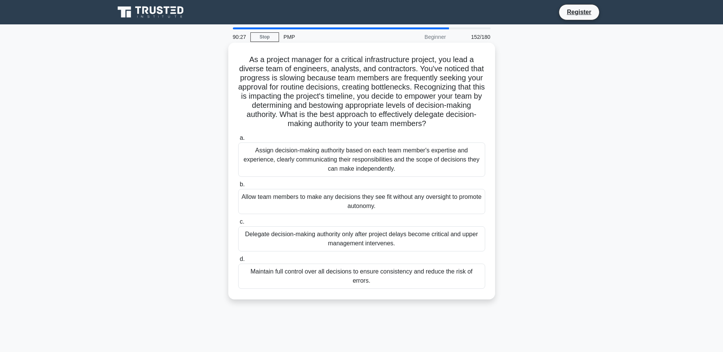
click at [413, 165] on div "Assign decision-making authority based on each team member's expertise and expe…" at bounding box center [361, 159] width 247 height 34
click at [238, 141] on input "a. Assign decision-making authority based on each team member's expertise and e…" at bounding box center [238, 138] width 0 height 5
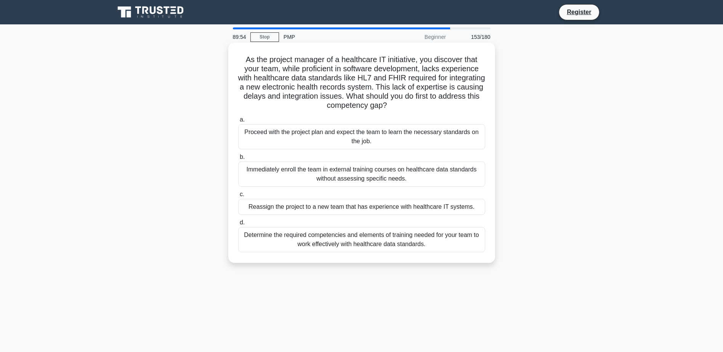
click at [425, 236] on div "Determine the required competencies and elements of training needed for your te…" at bounding box center [361, 239] width 247 height 25
click at [238, 225] on input "d. Determine the required competencies and elements of training needed for your…" at bounding box center [238, 222] width 0 height 5
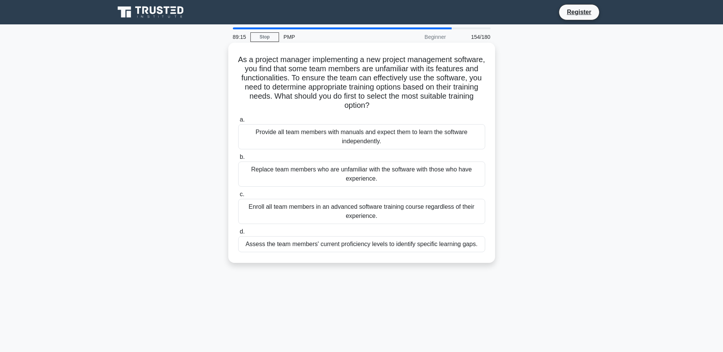
click at [429, 245] on div "Assess the team members' current proficiency levels to identify specific learni…" at bounding box center [361, 244] width 247 height 16
click at [238, 234] on input "d. Assess the team members' current proficiency levels to identify specific lea…" at bounding box center [238, 231] width 0 height 5
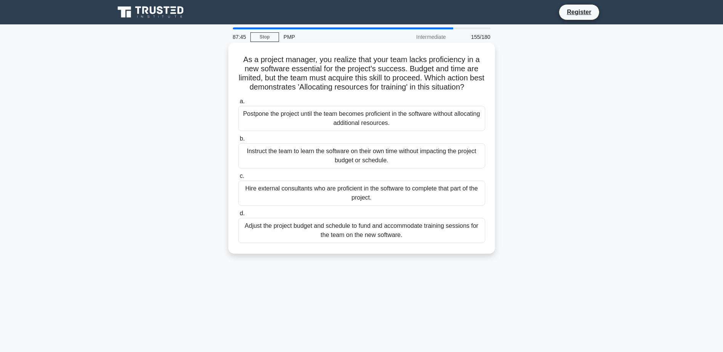
click at [452, 162] on div "Instruct the team to learn the software on their own time without impacting the…" at bounding box center [361, 155] width 247 height 25
click at [238, 141] on input "b. Instruct the team to learn the software on their own time without impacting …" at bounding box center [238, 138] width 0 height 5
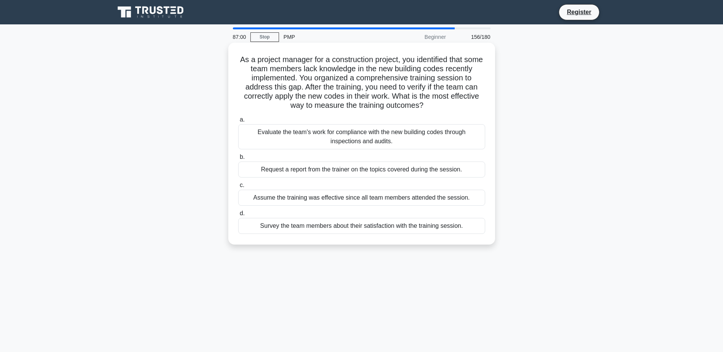
click at [395, 130] on div "Evaluate the team's work for compliance with the new building codes through ins…" at bounding box center [361, 136] width 247 height 25
click at [238, 122] on input "a. Evaluate the team's work for compliance with the new building codes through …" at bounding box center [238, 119] width 0 height 5
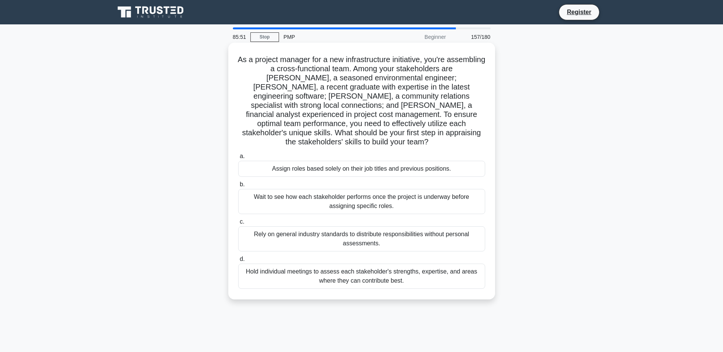
click at [435, 264] on div "Hold individual meetings to assess each stakeholder's strengths, expertise, and…" at bounding box center [361, 276] width 247 height 25
click at [238, 262] on input "d. Hold individual meetings to assess each stakeholder's strengths, expertise, …" at bounding box center [238, 259] width 0 height 5
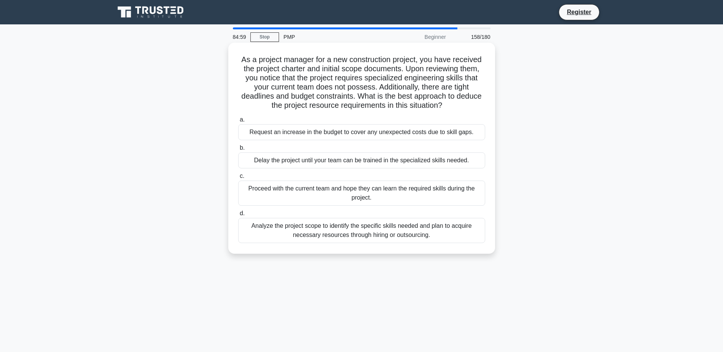
click at [452, 232] on div "Analyze the project scope to identify the specific skills needed and plan to ac…" at bounding box center [361, 230] width 247 height 25
click at [238, 216] on input "d. Analyze the project scope to identify the specific skills needed and plan to…" at bounding box center [238, 213] width 0 height 5
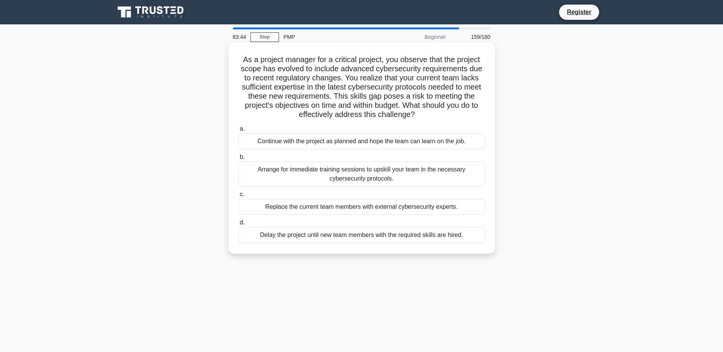
click at [425, 173] on div "Arrange for immediate training sessions to upskill your team in the necessary c…" at bounding box center [361, 174] width 247 height 25
click at [238, 160] on input "b. Arrange for immediate training sessions to upskill your team in the necessar…" at bounding box center [238, 157] width 0 height 5
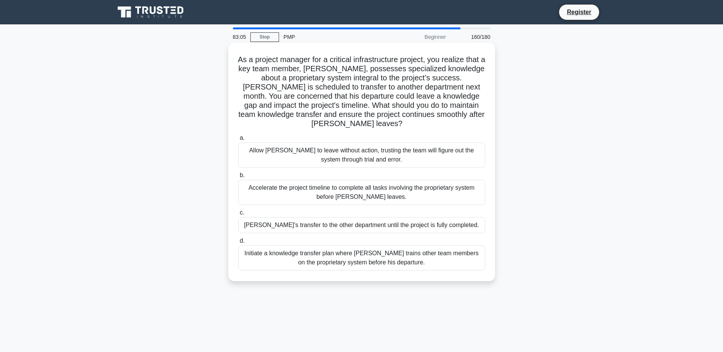
click at [430, 256] on div "Initiate a knowledge transfer plan where Carlos trains other team members on th…" at bounding box center [361, 257] width 247 height 25
click at [238, 243] on input "d. Initiate a knowledge transfer plan where Carlos trains other team members on…" at bounding box center [238, 240] width 0 height 5
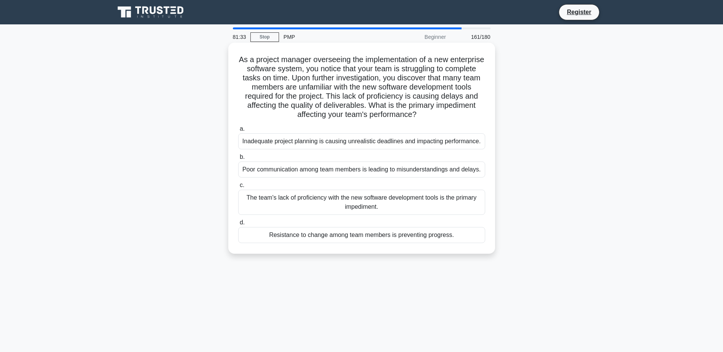
click at [421, 201] on div "The team's lack of proficiency with the new software development tools is the p…" at bounding box center [361, 202] width 247 height 25
click at [238, 188] on input "c. The team's lack of proficiency with the new software development tools is th…" at bounding box center [238, 185] width 0 height 5
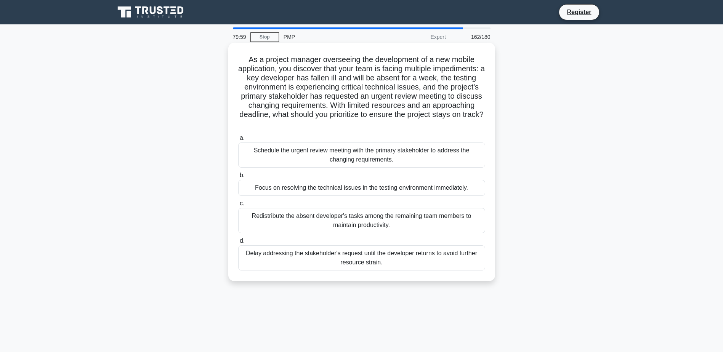
click at [436, 157] on div "Schedule the urgent review meeting with the primary stakeholder to address the …" at bounding box center [361, 154] width 247 height 25
click at [238, 141] on input "a. Schedule the urgent review meeting with the primary stakeholder to address t…" at bounding box center [238, 138] width 0 height 5
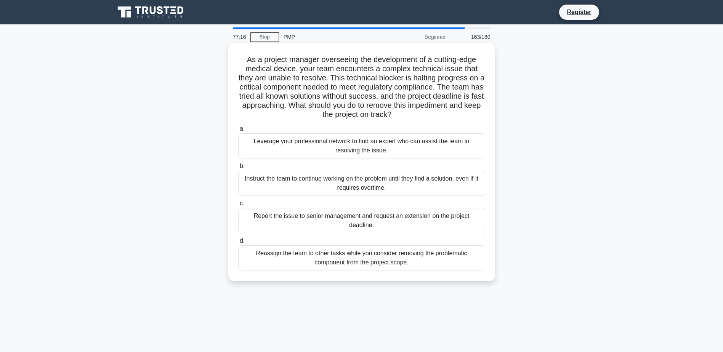
click at [430, 152] on div "Leverage your professional network to find an expert who can assist the team in…" at bounding box center [361, 145] width 247 height 25
click at [238, 131] on input "a. Leverage your professional network to find an expert who can assist the team…" at bounding box center [238, 128] width 0 height 5
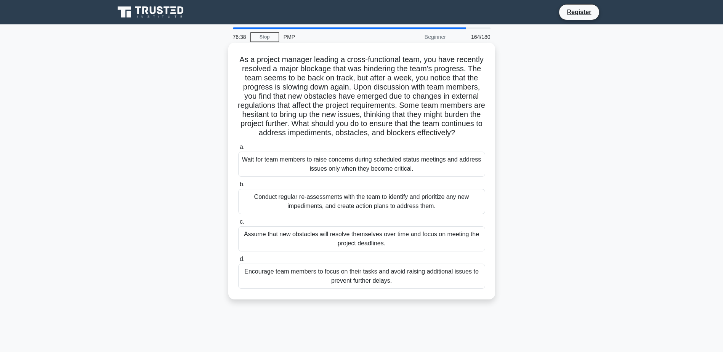
click at [413, 206] on div "Conduct regular re-assessments with the team to identify and prioritize any new…" at bounding box center [361, 201] width 247 height 25
click at [238, 187] on input "b. Conduct regular re-assessments with the team to identify and prioritize any …" at bounding box center [238, 184] width 0 height 5
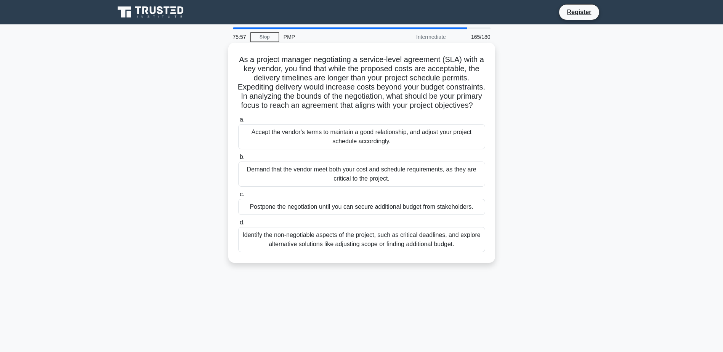
click at [397, 244] on div "Identify the non-negotiable aspects of the project, such as critical deadlines,…" at bounding box center [361, 239] width 247 height 25
click at [238, 225] on input "d. Identify the non-negotiable aspects of the project, such as critical deadlin…" at bounding box center [238, 222] width 0 height 5
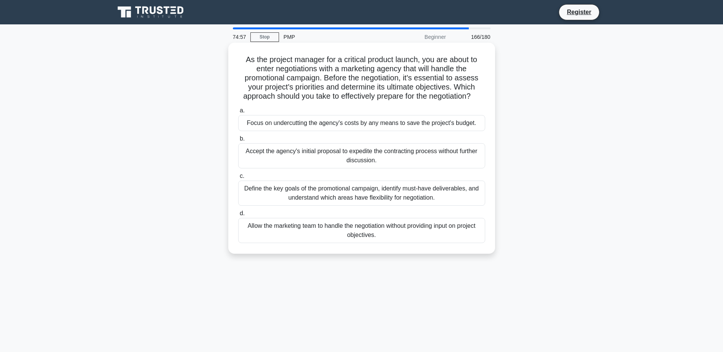
click at [406, 197] on div "Define the key goals of the promotional campaign, identify must-have deliverabl…" at bounding box center [361, 193] width 247 height 25
click at [238, 179] on input "c. Define the key goals of the promotional campaign, identify must-have deliver…" at bounding box center [238, 176] width 0 height 5
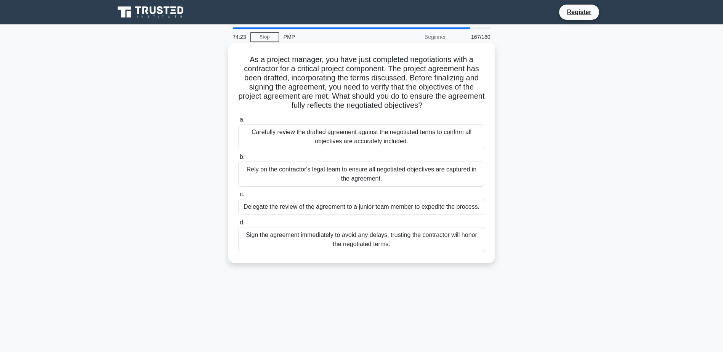
click at [443, 143] on div "Carefully review the drafted agreement against the negotiated terms to confirm …" at bounding box center [361, 136] width 247 height 25
click at [238, 122] on input "a. Carefully review the drafted agreement against the negotiated terms to confi…" at bounding box center [238, 119] width 0 height 5
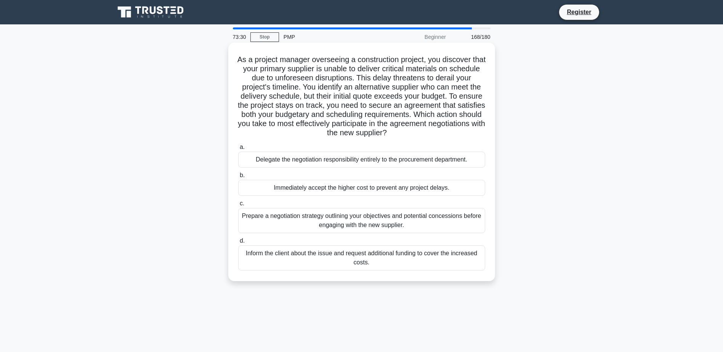
click at [392, 220] on div "Prepare a negotiation strategy outlining your objectives and potential concessi…" at bounding box center [361, 220] width 247 height 25
click at [238, 206] on input "c. Prepare a negotiation strategy outlining your objectives and potential conce…" at bounding box center [238, 203] width 0 height 5
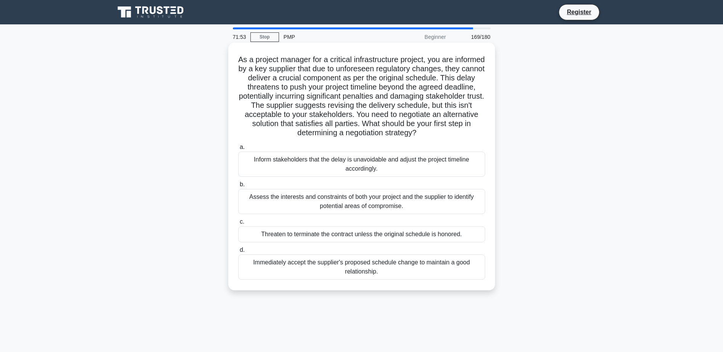
click at [397, 205] on div "Assess the interests and constraints of both your project and the supplier to i…" at bounding box center [361, 201] width 247 height 25
click at [238, 187] on input "b. Assess the interests and constraints of both your project and the supplier t…" at bounding box center [238, 184] width 0 height 5
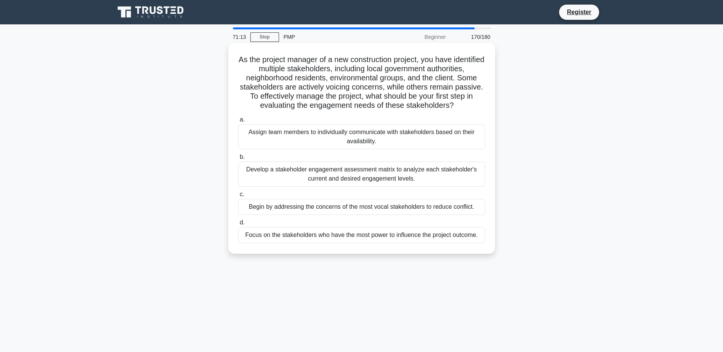
click at [395, 187] on div "Develop a stakeholder engagement assessment matrix to analyze each stakeholder'…" at bounding box center [361, 174] width 247 height 25
click at [238, 160] on input "b. Develop a stakeholder engagement assessment matrix to analyze each stakehold…" at bounding box center [238, 157] width 0 height 5
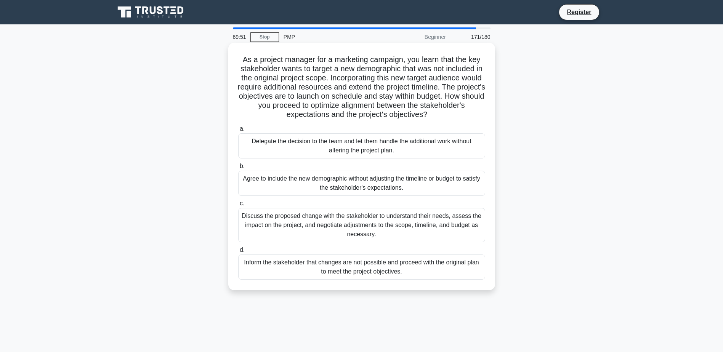
click at [401, 222] on div "Discuss the proposed change with the stakeholder to understand their needs, ass…" at bounding box center [361, 225] width 247 height 34
click at [238, 206] on input "c. Discuss the proposed change with the stakeholder to understand their needs, …" at bounding box center [238, 203] width 0 height 5
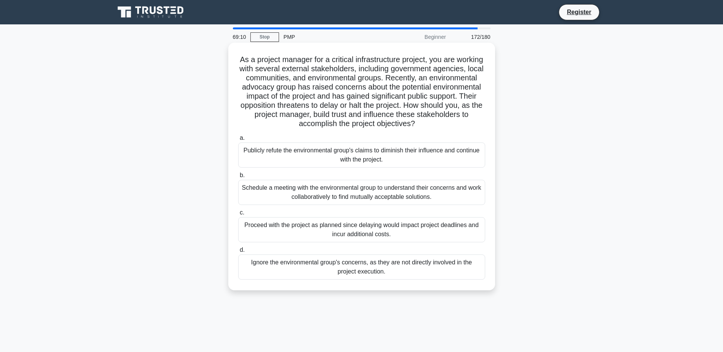
click at [437, 192] on div "Schedule a meeting with the environmental group to understand their concerns an…" at bounding box center [361, 192] width 247 height 25
click at [238, 178] on input "b. Schedule a meeting with the environmental group to understand their concerns…" at bounding box center [238, 175] width 0 height 5
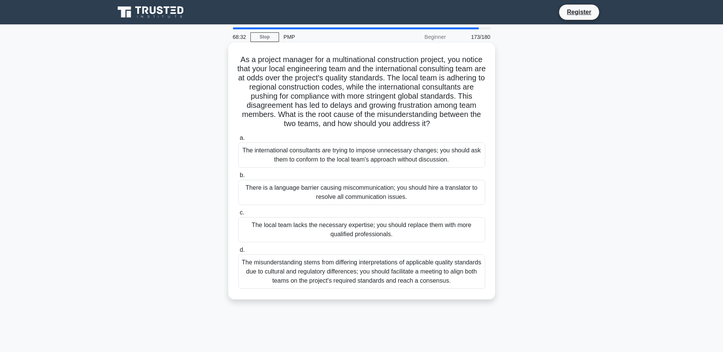
click at [449, 277] on div "The misunderstanding stems from differing interpretations of applicable quality…" at bounding box center [361, 271] width 247 height 34
click at [238, 253] on input "d. The misunderstanding stems from differing interpretations of applicable qual…" at bounding box center [238, 250] width 0 height 5
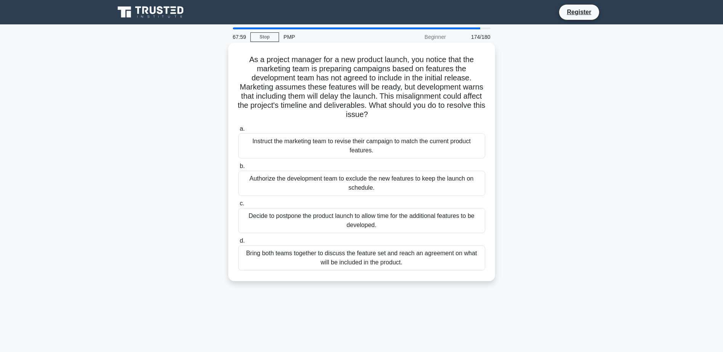
click at [428, 254] on div "Bring both teams together to discuss the feature set and reach an agreement on …" at bounding box center [361, 257] width 247 height 25
click at [238, 243] on input "d. Bring both teams together to discuss the feature set and reach an agreement …" at bounding box center [238, 240] width 0 height 5
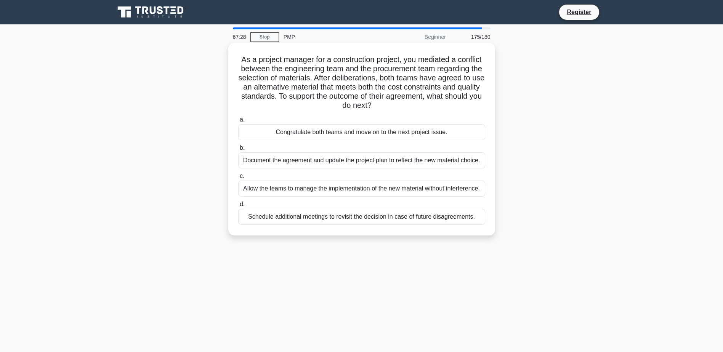
click at [447, 159] on div "Document the agreement and update the project plan to reflect the new material …" at bounding box center [361, 160] width 247 height 16
click at [238, 150] on input "b. Document the agreement and update the project plan to reflect the new materi…" at bounding box center [238, 148] width 0 height 5
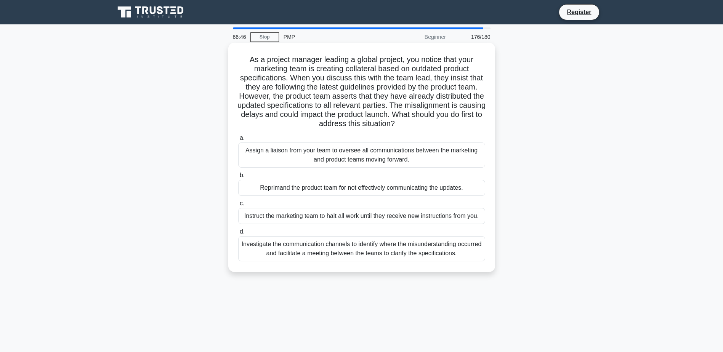
click at [413, 248] on div "Investigate the communication channels to identify where the misunderstanding o…" at bounding box center [361, 248] width 247 height 25
click at [238, 234] on input "d. Investigate the communication channels to identify where the misunderstandin…" at bounding box center [238, 231] width 0 height 5
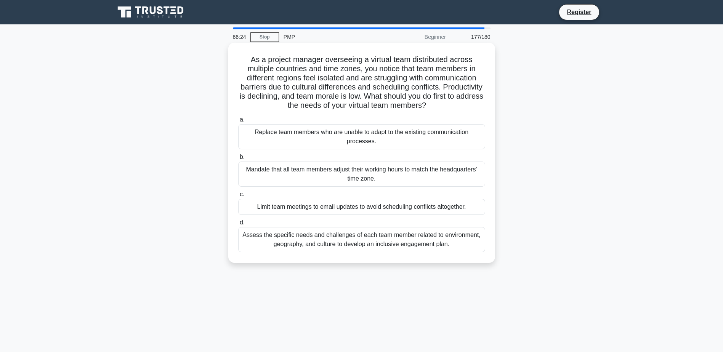
click at [451, 237] on div "Assess the specific needs and challenges of each team member related to environ…" at bounding box center [361, 239] width 247 height 25
click at [238, 225] on input "d. Assess the specific needs and challenges of each team member related to envi…" at bounding box center [238, 222] width 0 height 5
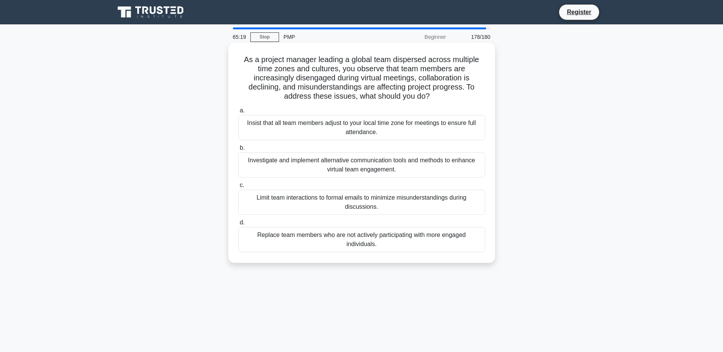
click at [427, 167] on div "Investigate and implement alternative communication tools and methods to enhanc…" at bounding box center [361, 164] width 247 height 25
click at [238, 150] on input "b. Investigate and implement alternative communication tools and methods to enh…" at bounding box center [238, 148] width 0 height 5
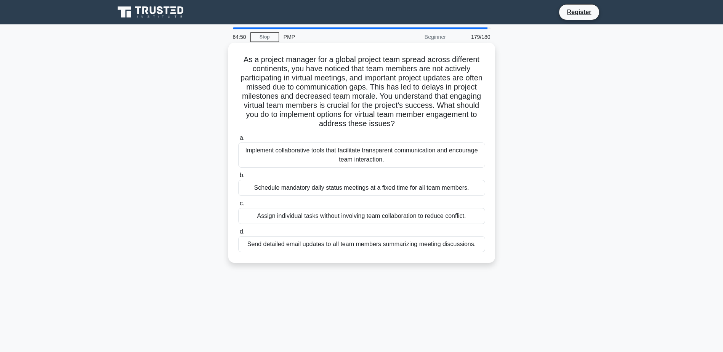
click at [465, 157] on div "Implement collaborative tools that facilitate transparent communication and enc…" at bounding box center [361, 154] width 247 height 25
click at [238, 141] on input "a. Implement collaborative tools that facilitate transparent communication and …" at bounding box center [238, 138] width 0 height 5
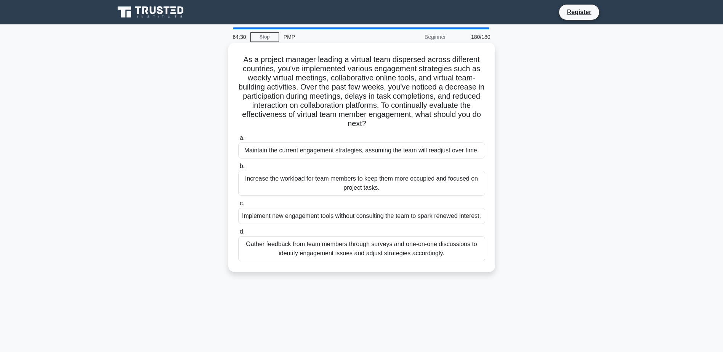
click at [392, 257] on div "Gather feedback from team members through surveys and one-on-one discussions to…" at bounding box center [361, 248] width 247 height 25
click at [238, 234] on input "d. Gather feedback from team members through surveys and one-on-one discussions…" at bounding box center [238, 231] width 0 height 5
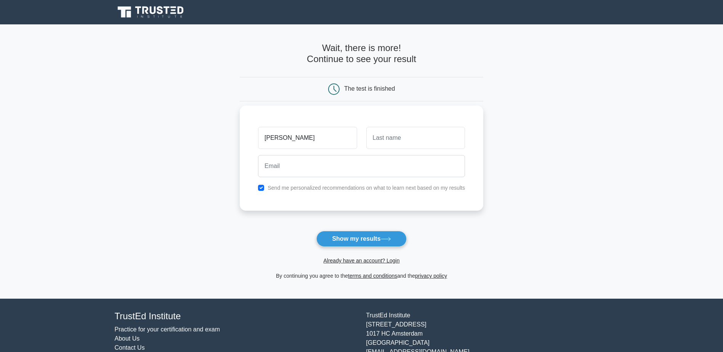
type input "Mohammad"
click at [400, 142] on input "text" at bounding box center [415, 138] width 99 height 22
type input "soiket"
click at [320, 166] on input "email" at bounding box center [361, 166] width 207 height 22
click at [262, 187] on input "checkbox" at bounding box center [261, 188] width 6 height 6
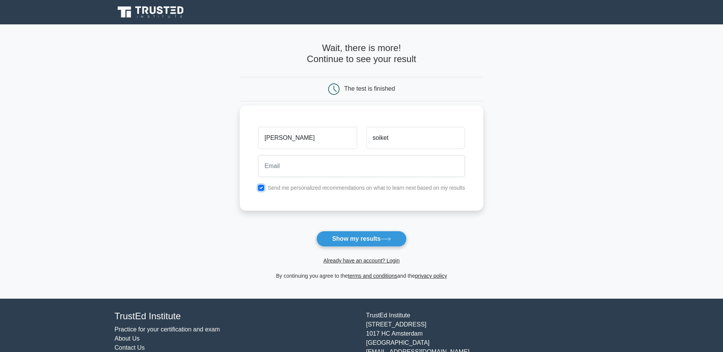
checkbox input "false"
click at [384, 167] on input "email" at bounding box center [361, 166] width 207 height 22
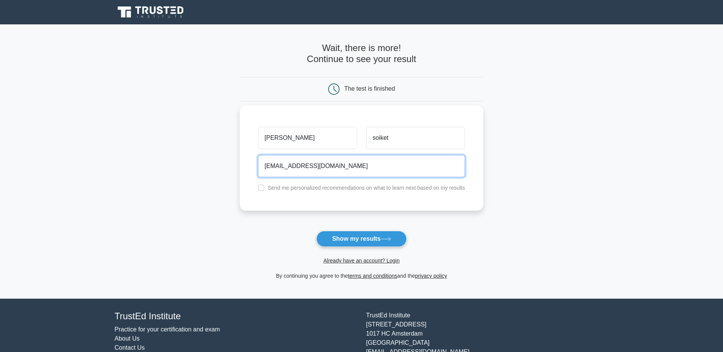
type input "soiket@ualberta.ca"
click at [475, 133] on div "Mohammad soiket soiket@ualberta.ca Send me personalized recommendations on what…" at bounding box center [361, 158] width 243 height 105
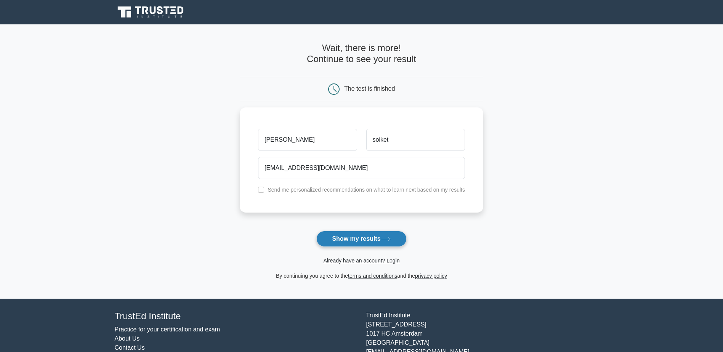
click at [370, 238] on button "Show my results" at bounding box center [361, 239] width 90 height 16
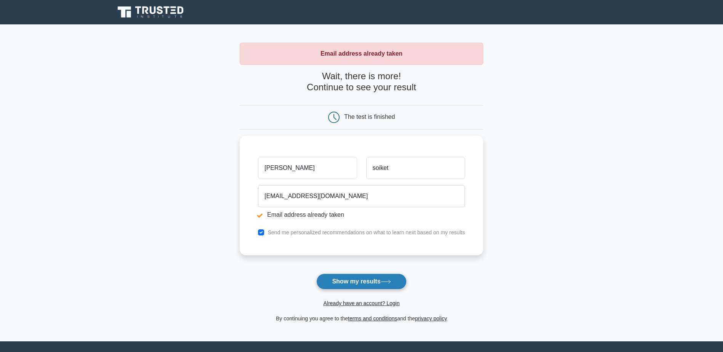
click at [374, 279] on button "Show my results" at bounding box center [361, 281] width 90 height 16
click at [390, 302] on link "Already have an account? Login" at bounding box center [361, 303] width 76 height 6
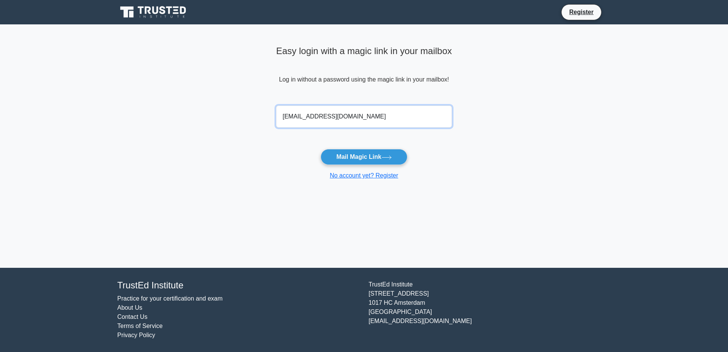
type input "soiket@ualberta.ca"
click at [559, 126] on main "Easy login with a magic link in your mailbox Log in without a password using th…" at bounding box center [364, 145] width 728 height 243
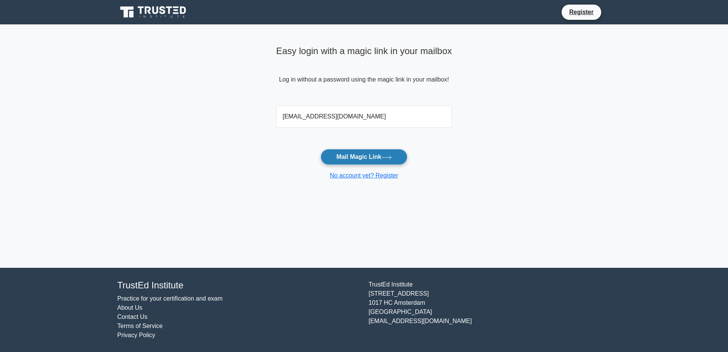
click at [384, 153] on button "Mail Magic Link" at bounding box center [364, 157] width 86 height 16
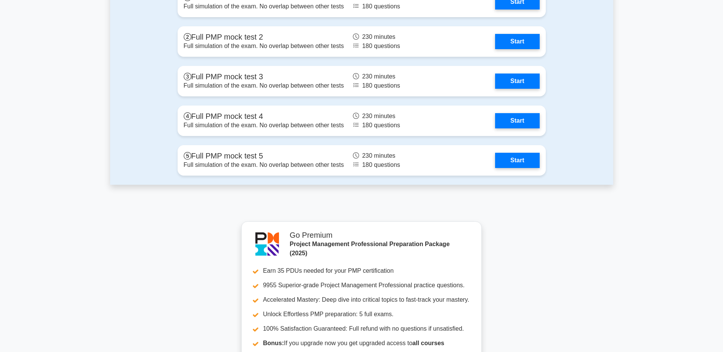
scroll to position [2247, 0]
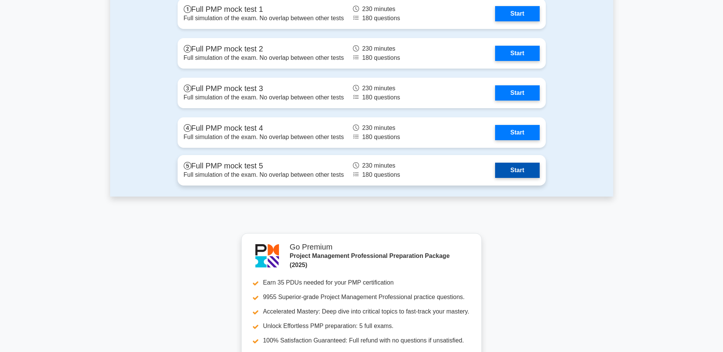
click at [512, 173] on link "Start" at bounding box center [517, 170] width 44 height 15
